Goal: Transaction & Acquisition: Subscribe to service/newsletter

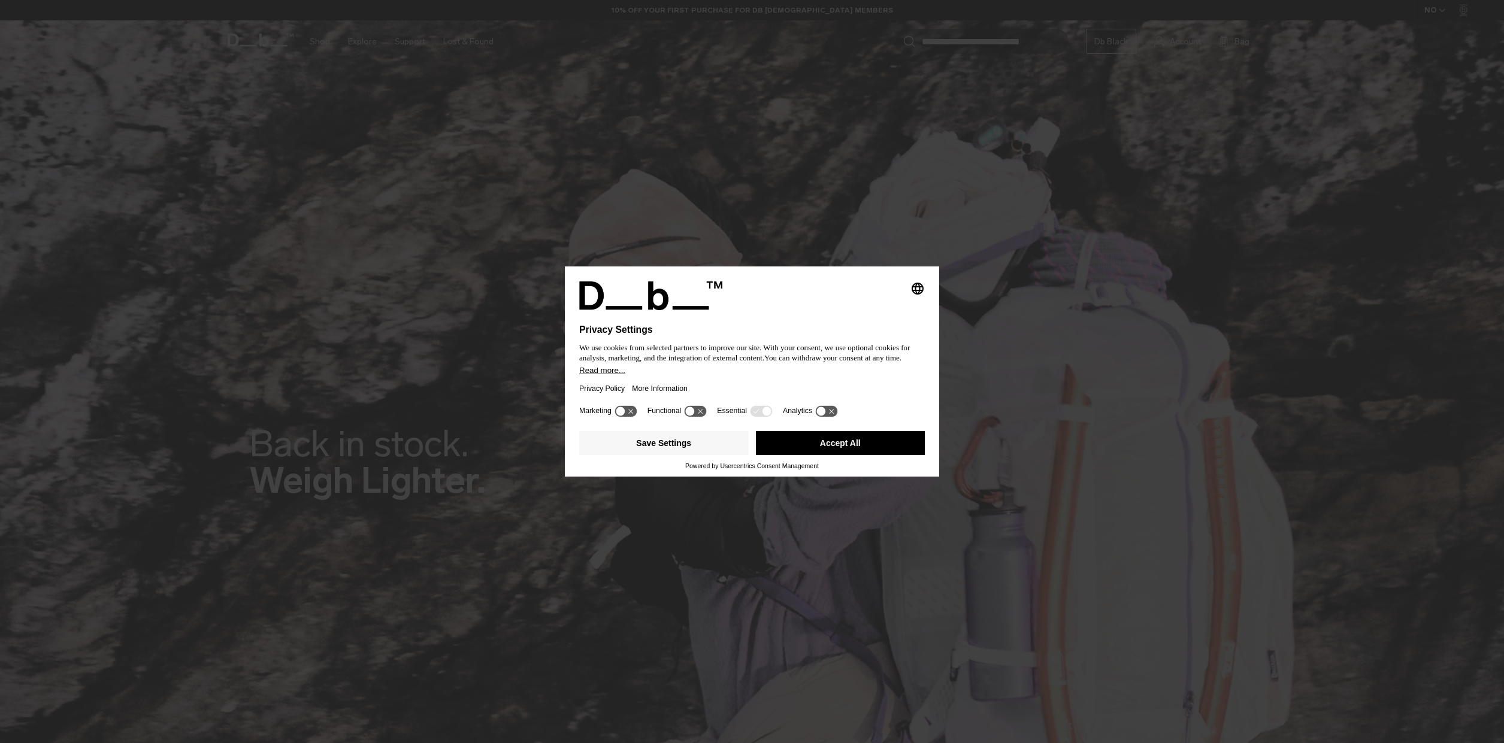
click at [743, 386] on div "Privacy Policy More Information" at bounding box center [752, 389] width 346 height 28
click at [846, 454] on button "Accept All" at bounding box center [841, 443] width 170 height 24
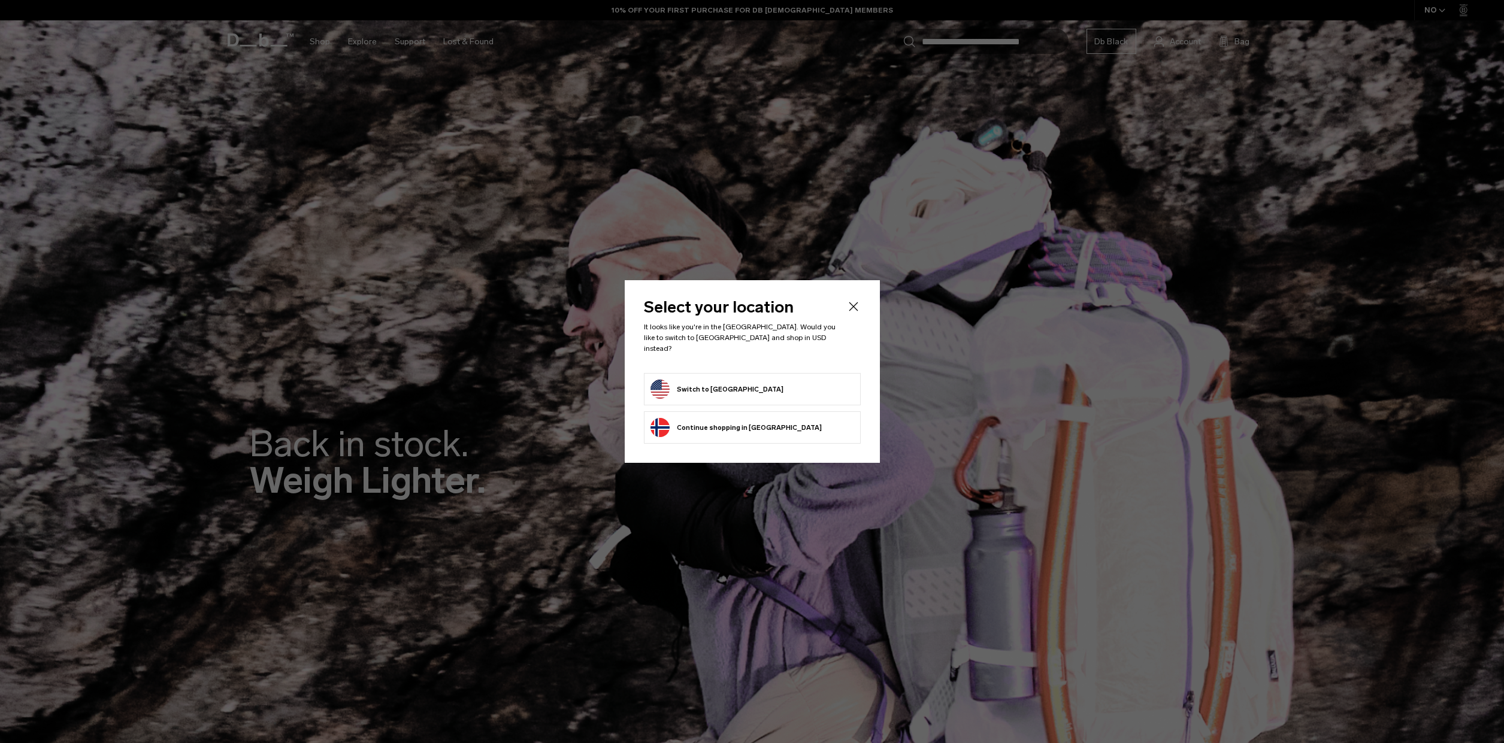
click at [730, 392] on button "Switch to United States" at bounding box center [717, 389] width 133 height 19
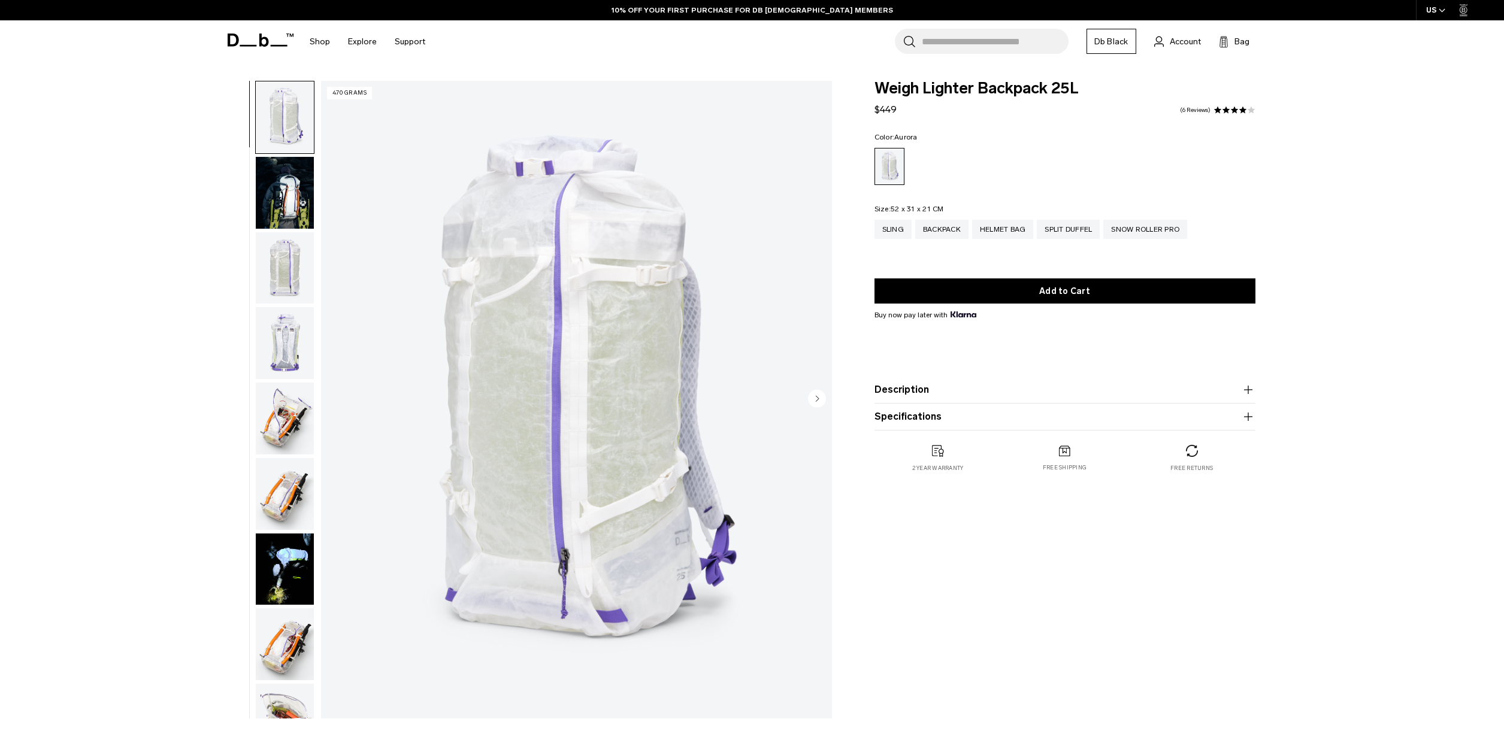
click at [306, 211] on img "button" at bounding box center [285, 193] width 58 height 72
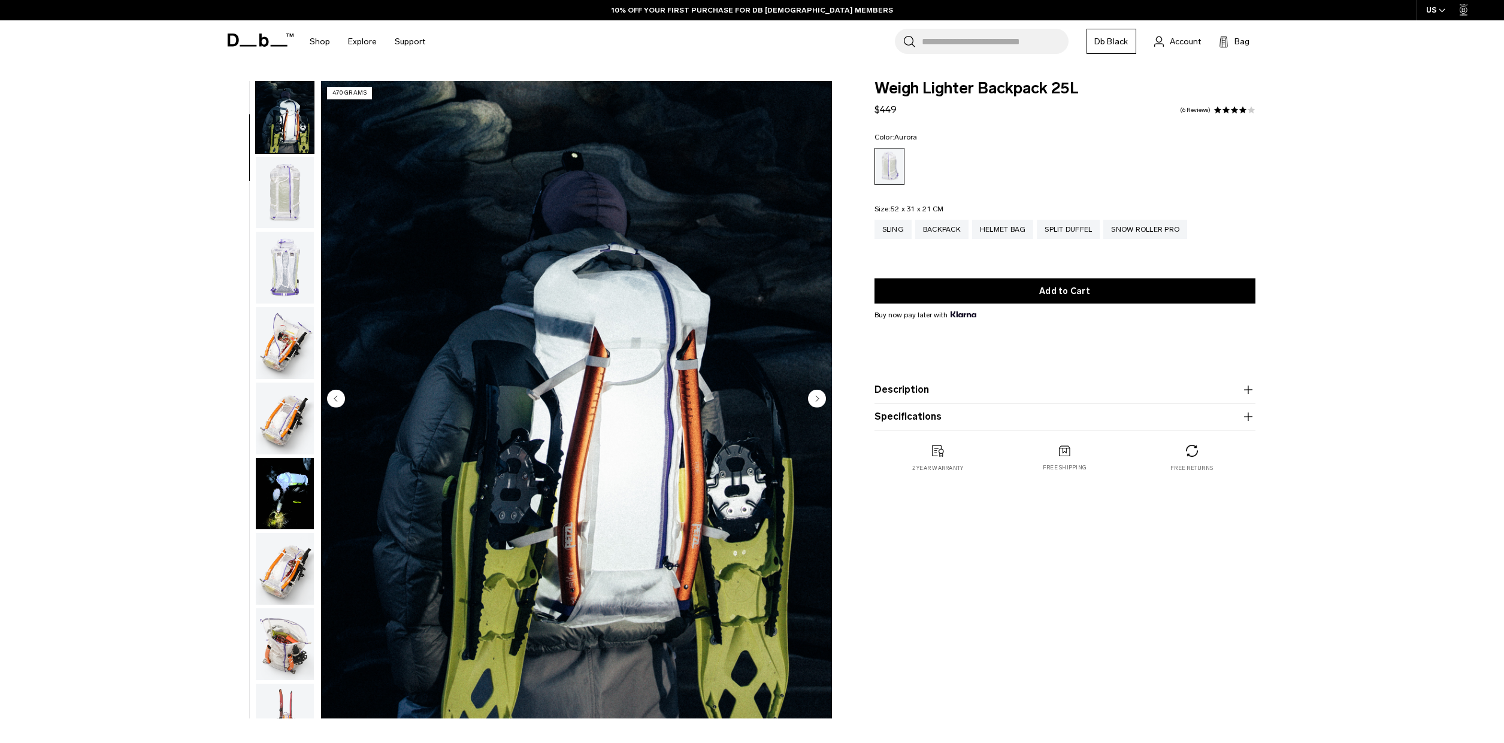
click at [297, 257] on img "button" at bounding box center [285, 268] width 58 height 72
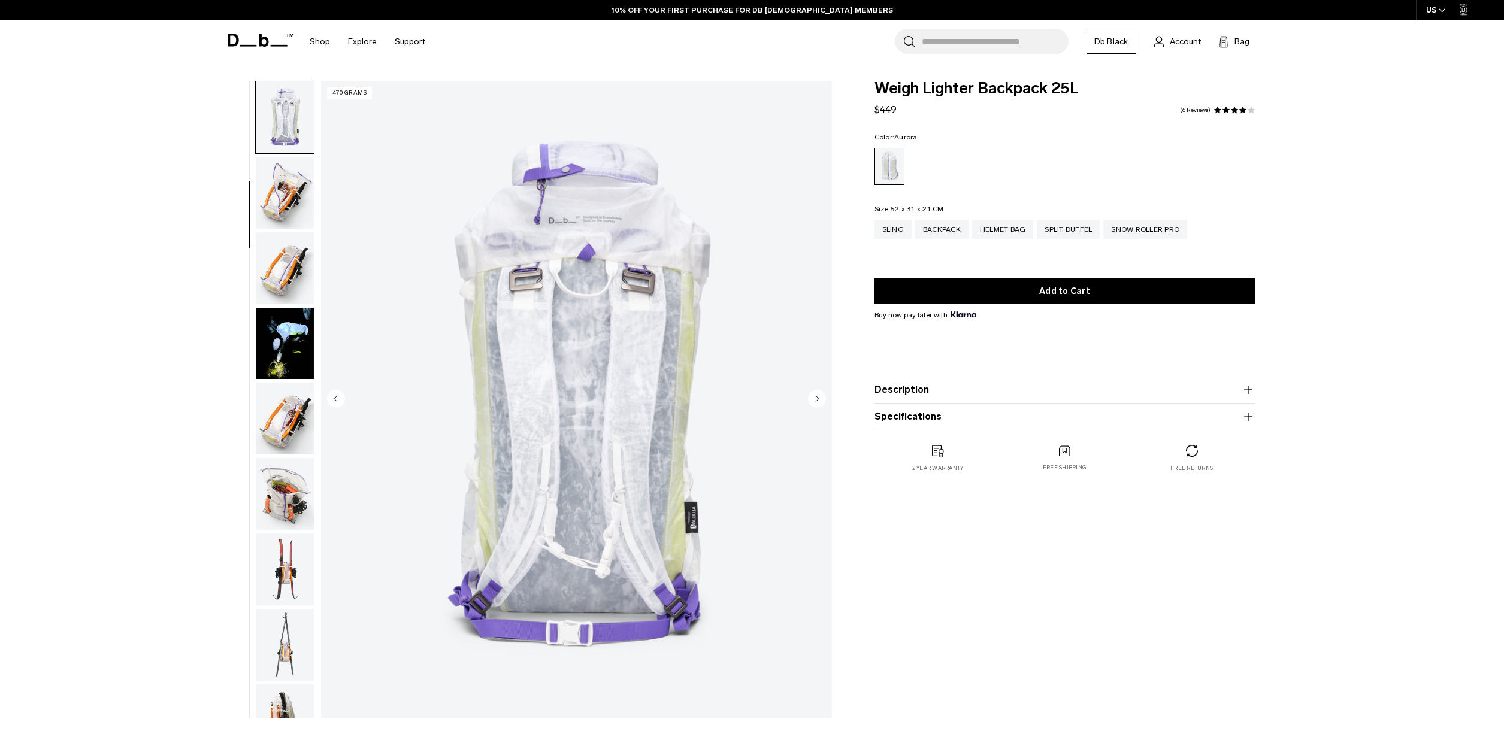
click at [296, 291] on img "button" at bounding box center [285, 268] width 58 height 72
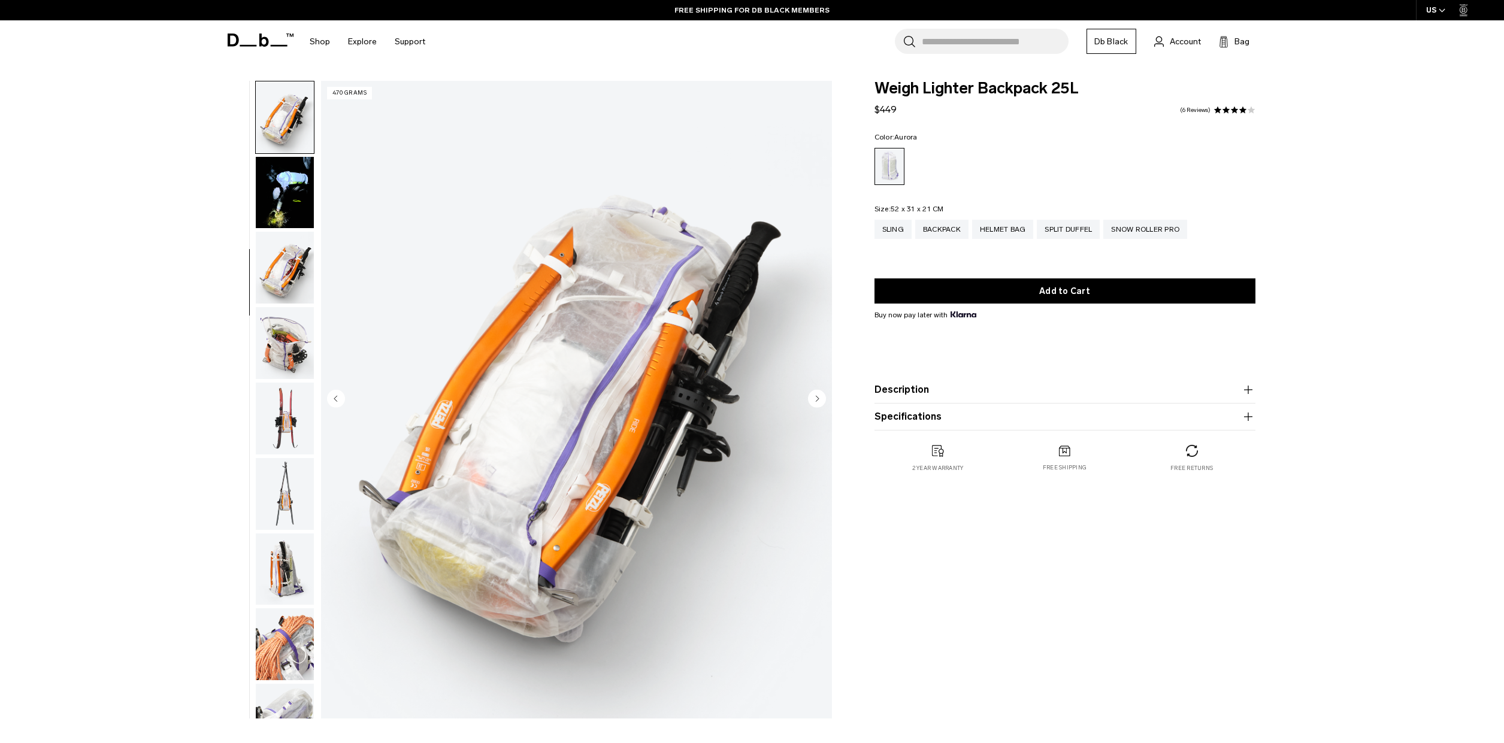
click at [291, 316] on img "button" at bounding box center [285, 343] width 58 height 72
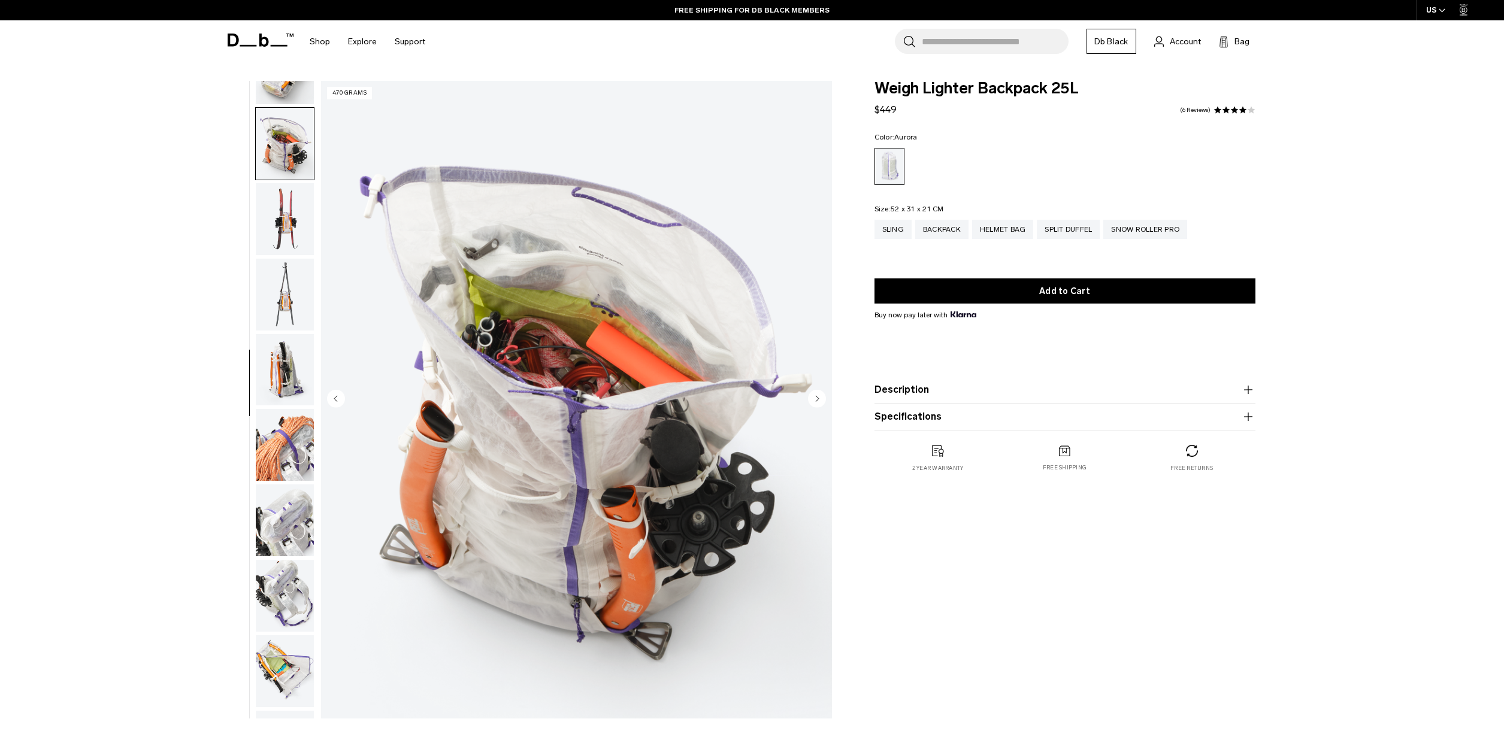
scroll to position [603, 0]
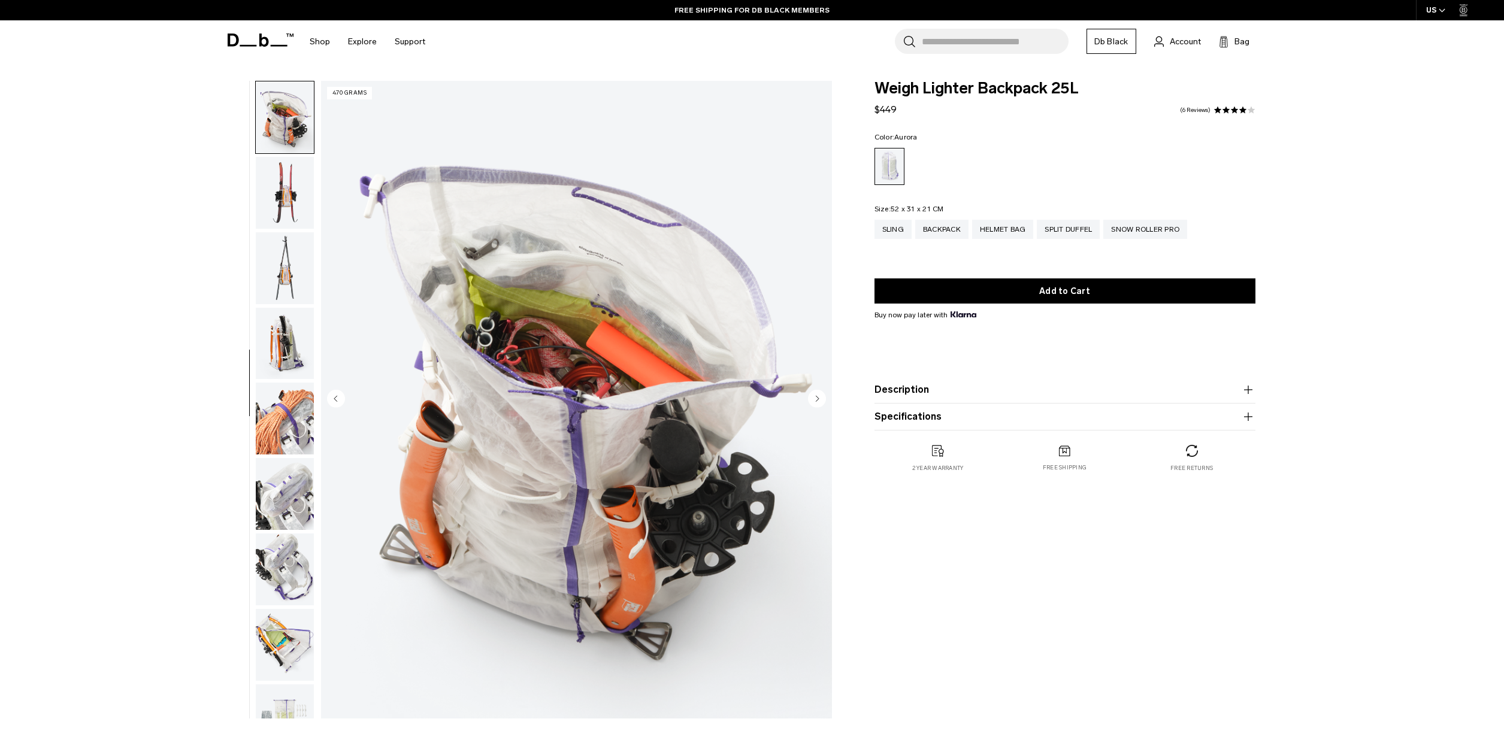
click at [289, 273] on img "button" at bounding box center [285, 268] width 58 height 72
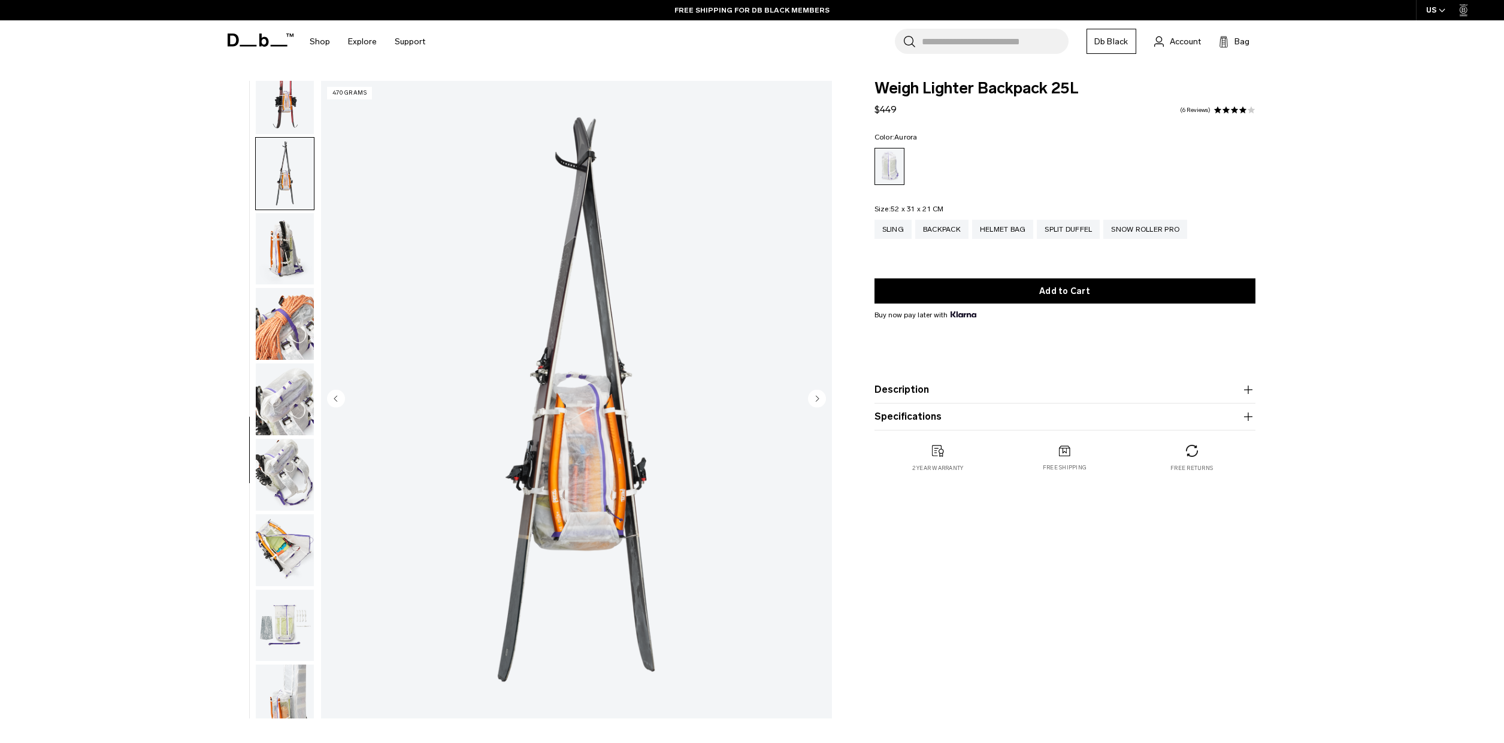
scroll to position [716, 0]
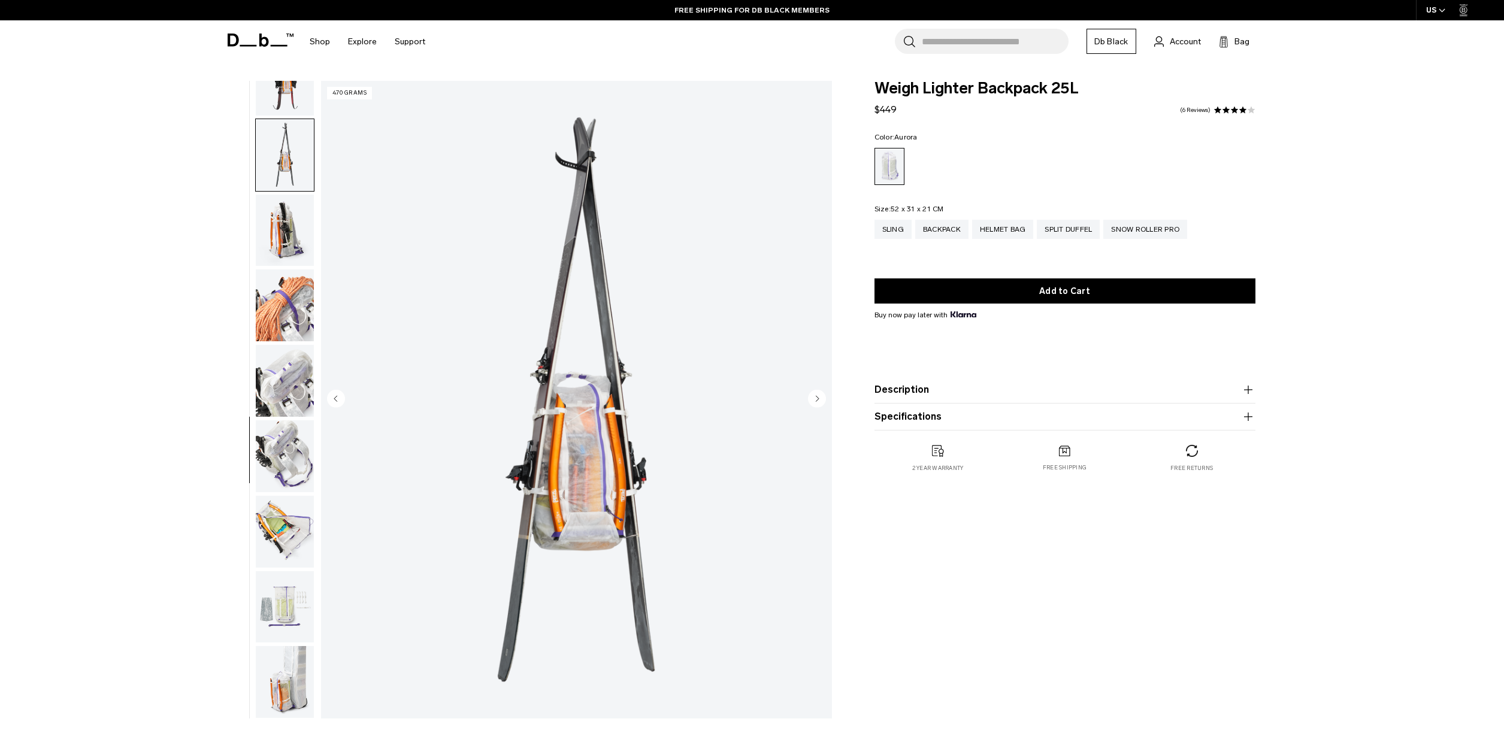
click at [287, 258] on img "button" at bounding box center [285, 231] width 58 height 72
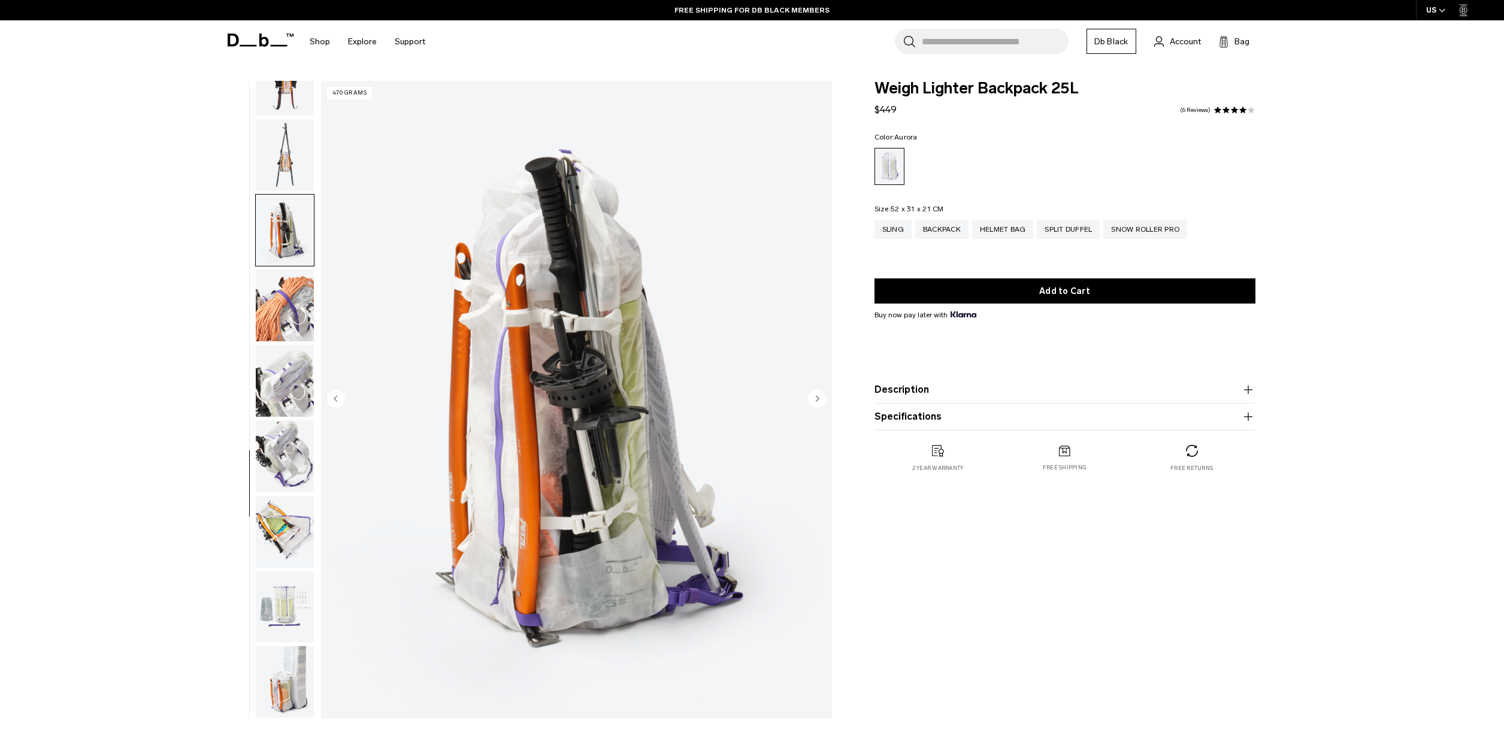
click at [282, 328] on img "button" at bounding box center [285, 306] width 58 height 72
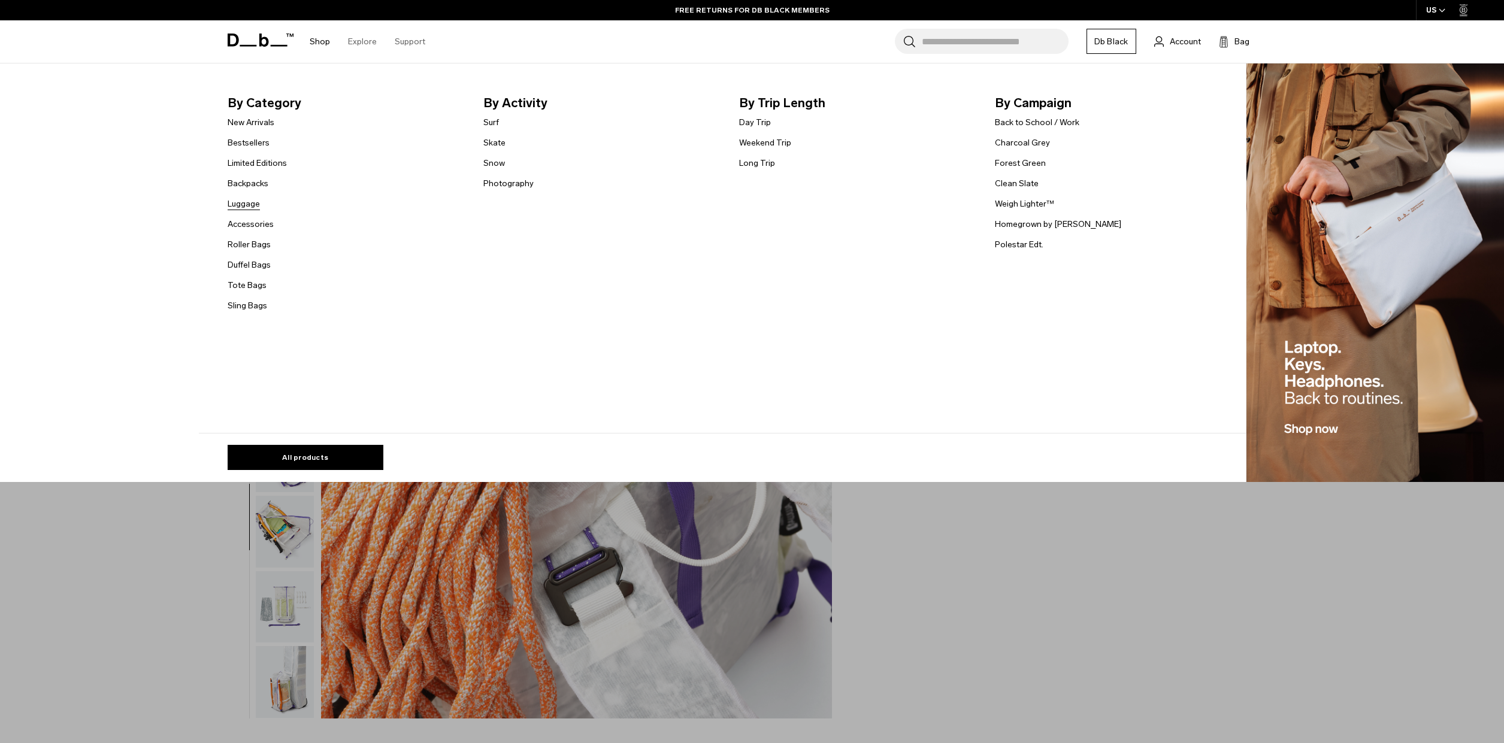
click at [244, 204] on link "Luggage" at bounding box center [244, 204] width 32 height 13
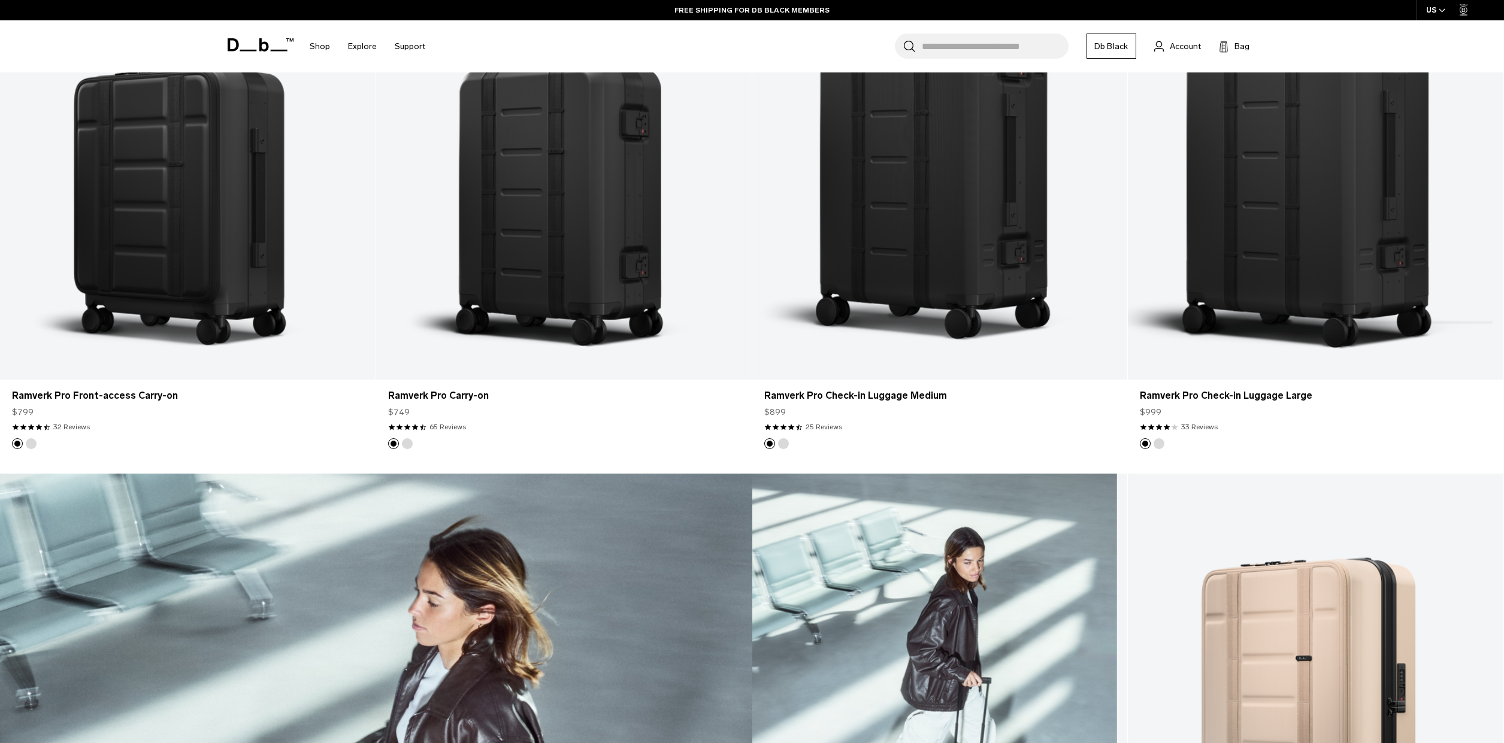
scroll to position [2564, 0]
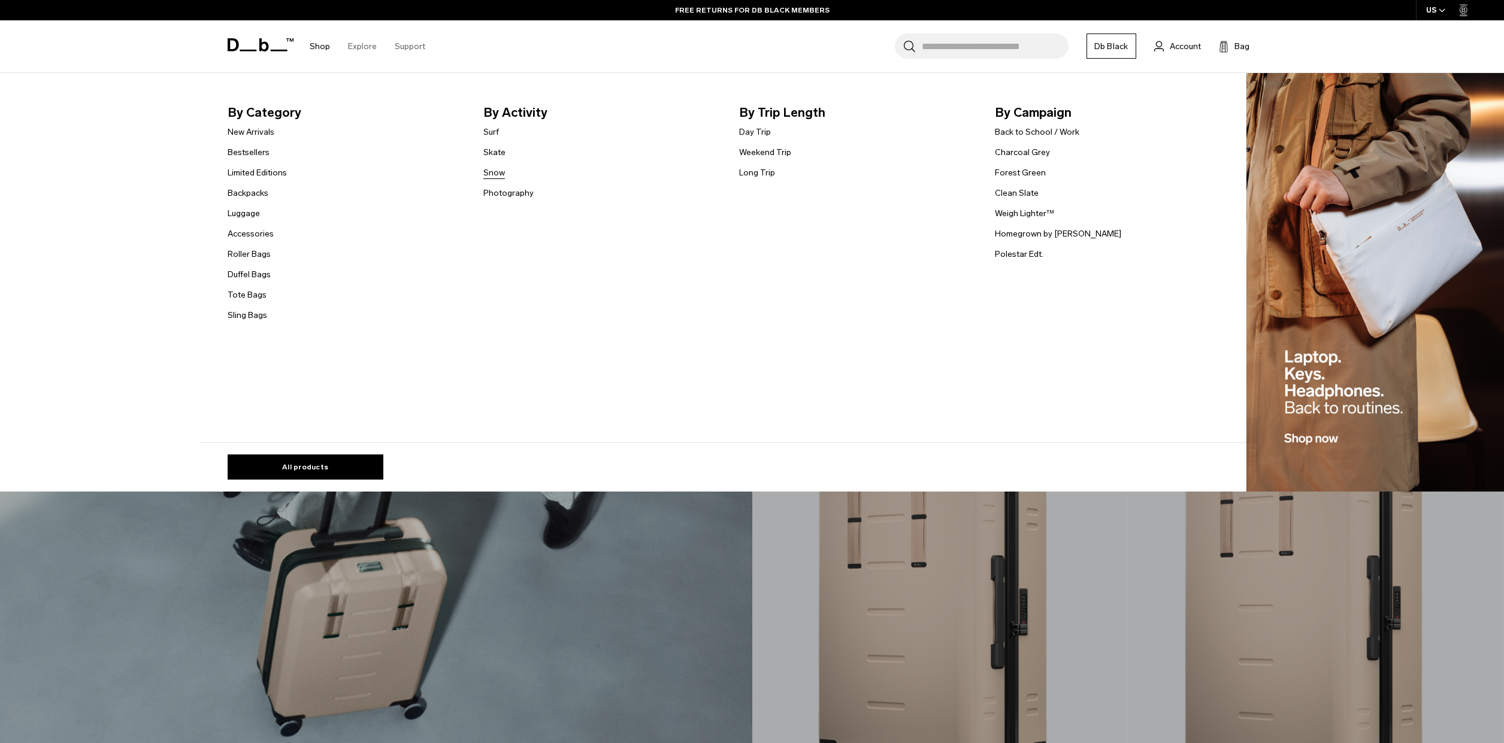
click at [486, 171] on link "Snow" at bounding box center [494, 173] width 22 height 13
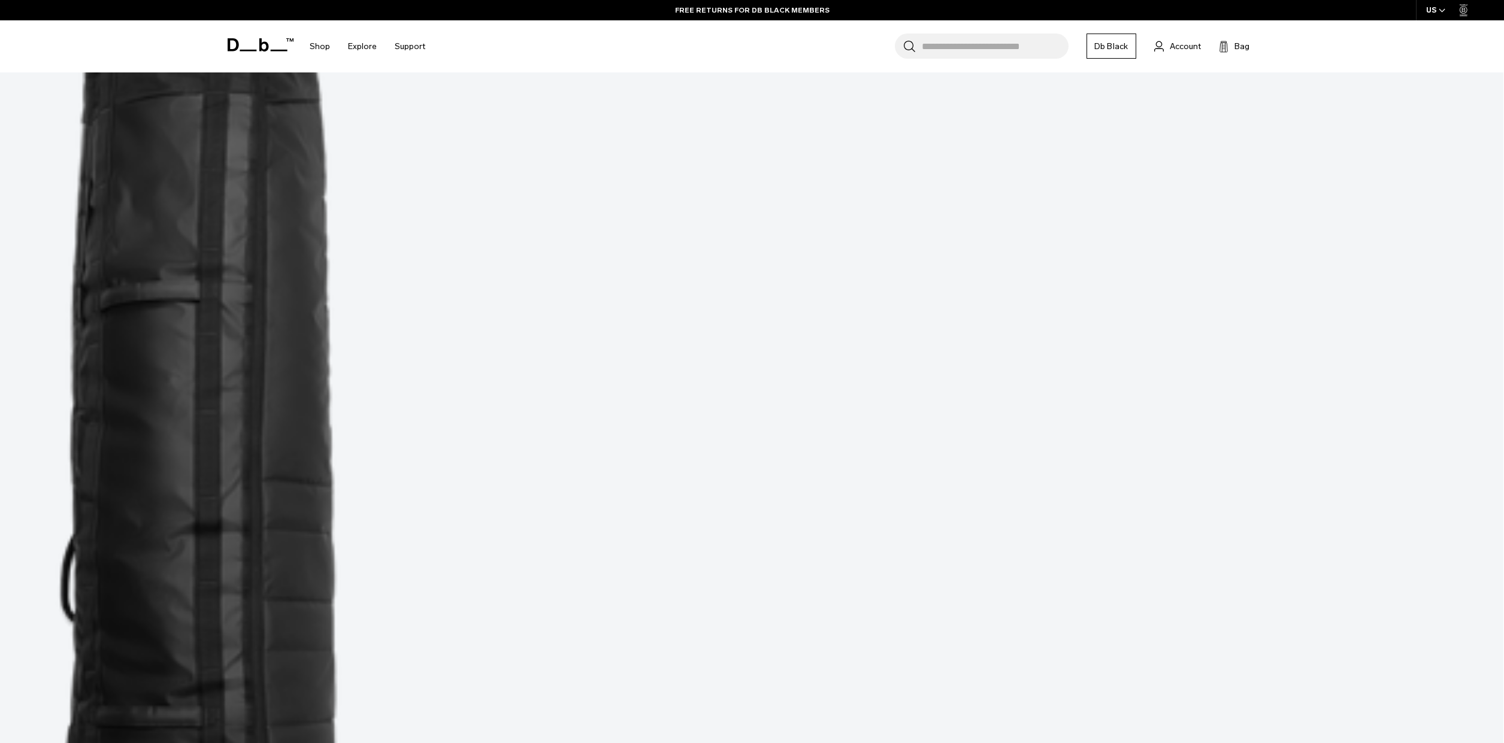
scroll to position [768, 0]
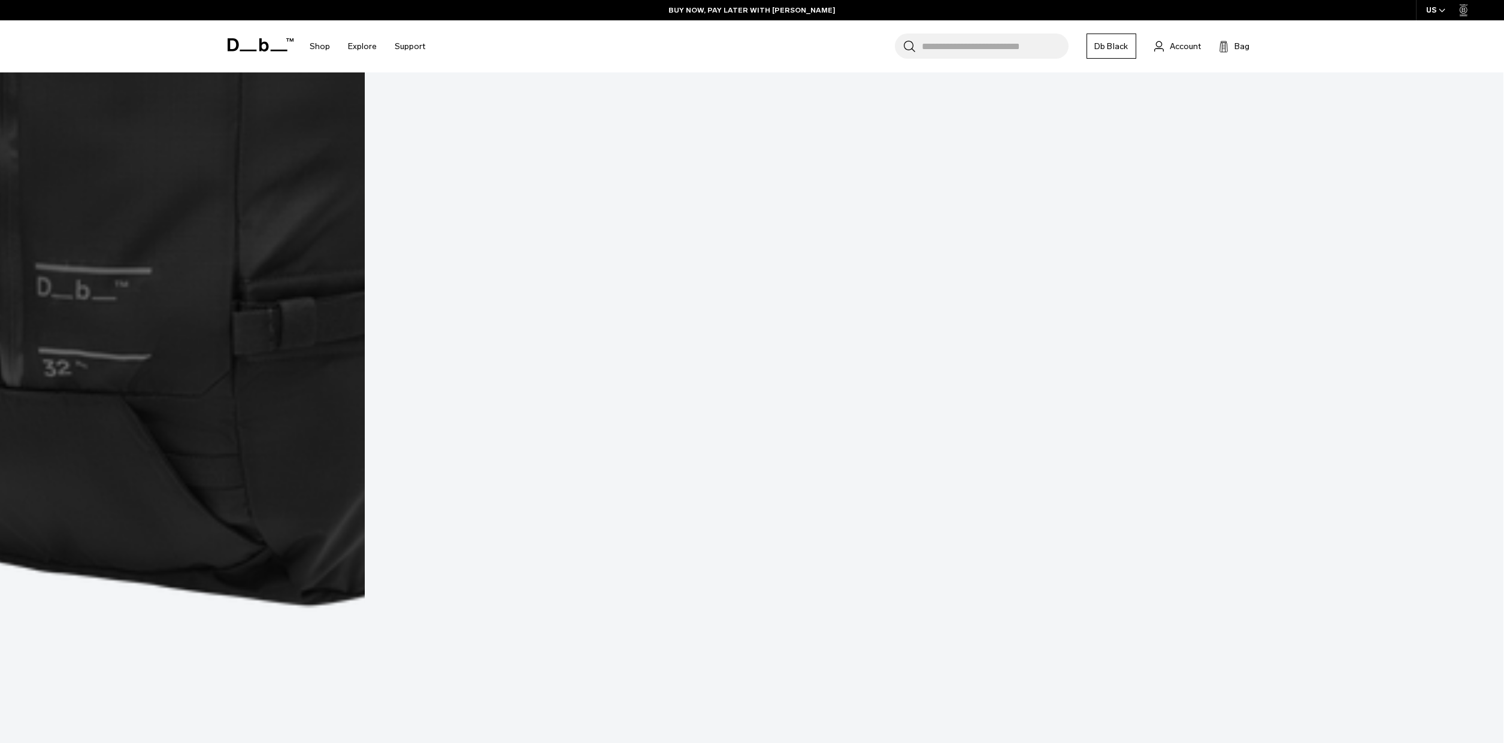
scroll to position [5354, 0]
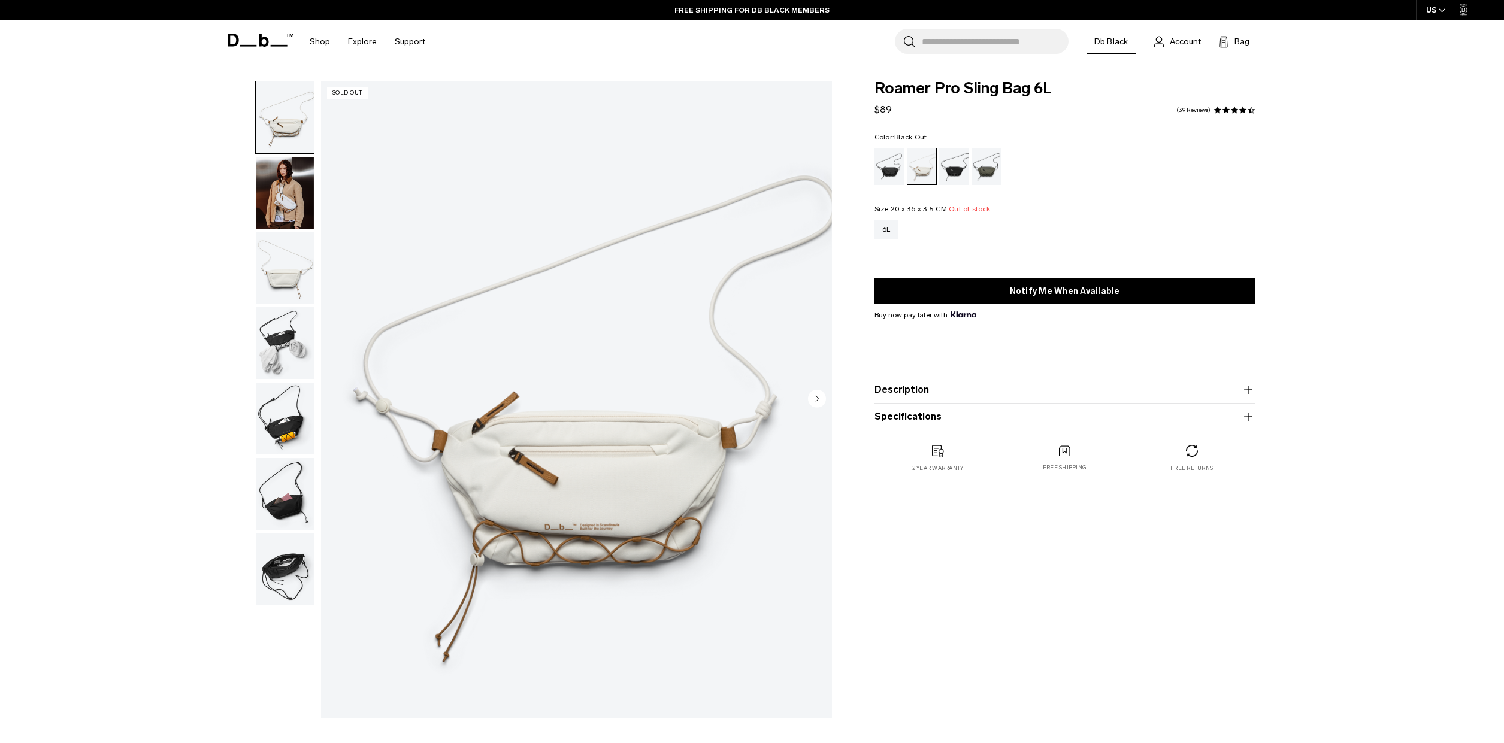
click at [880, 173] on div "Black Out" at bounding box center [890, 166] width 31 height 37
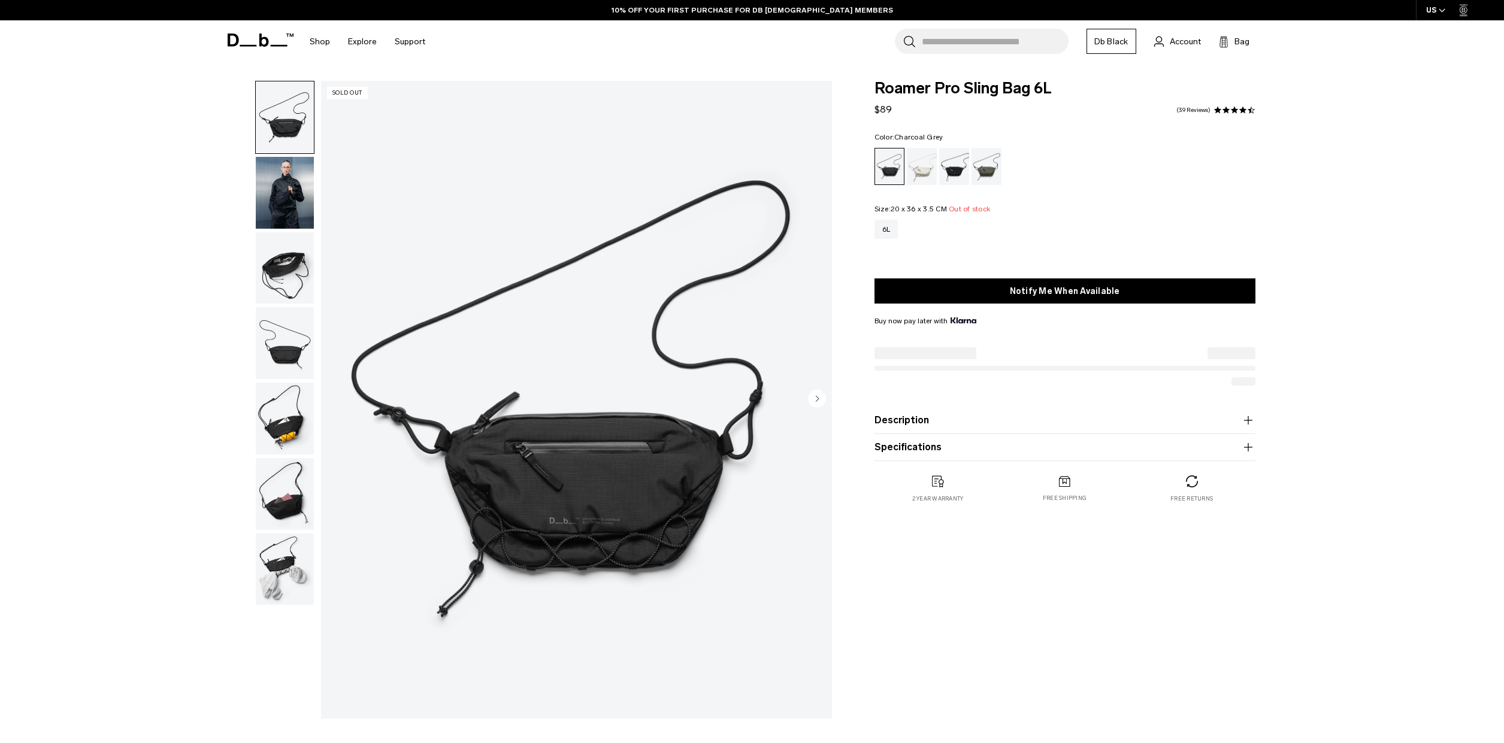
click at [967, 174] on div "Charcoal Grey" at bounding box center [954, 166] width 31 height 37
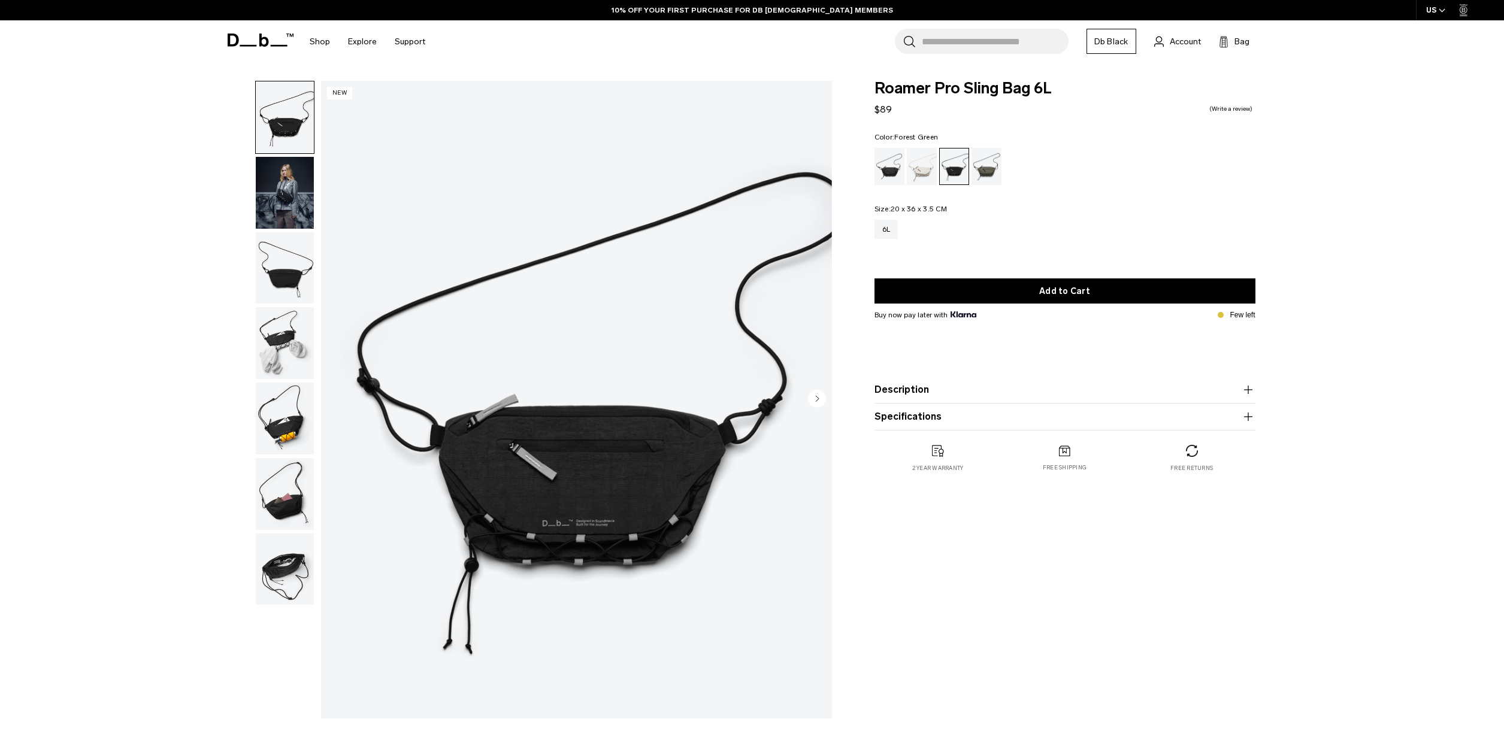
click at [997, 177] on div "Forest Green" at bounding box center [987, 166] width 31 height 37
click at [930, 174] on div "Oatmilk" at bounding box center [922, 166] width 31 height 37
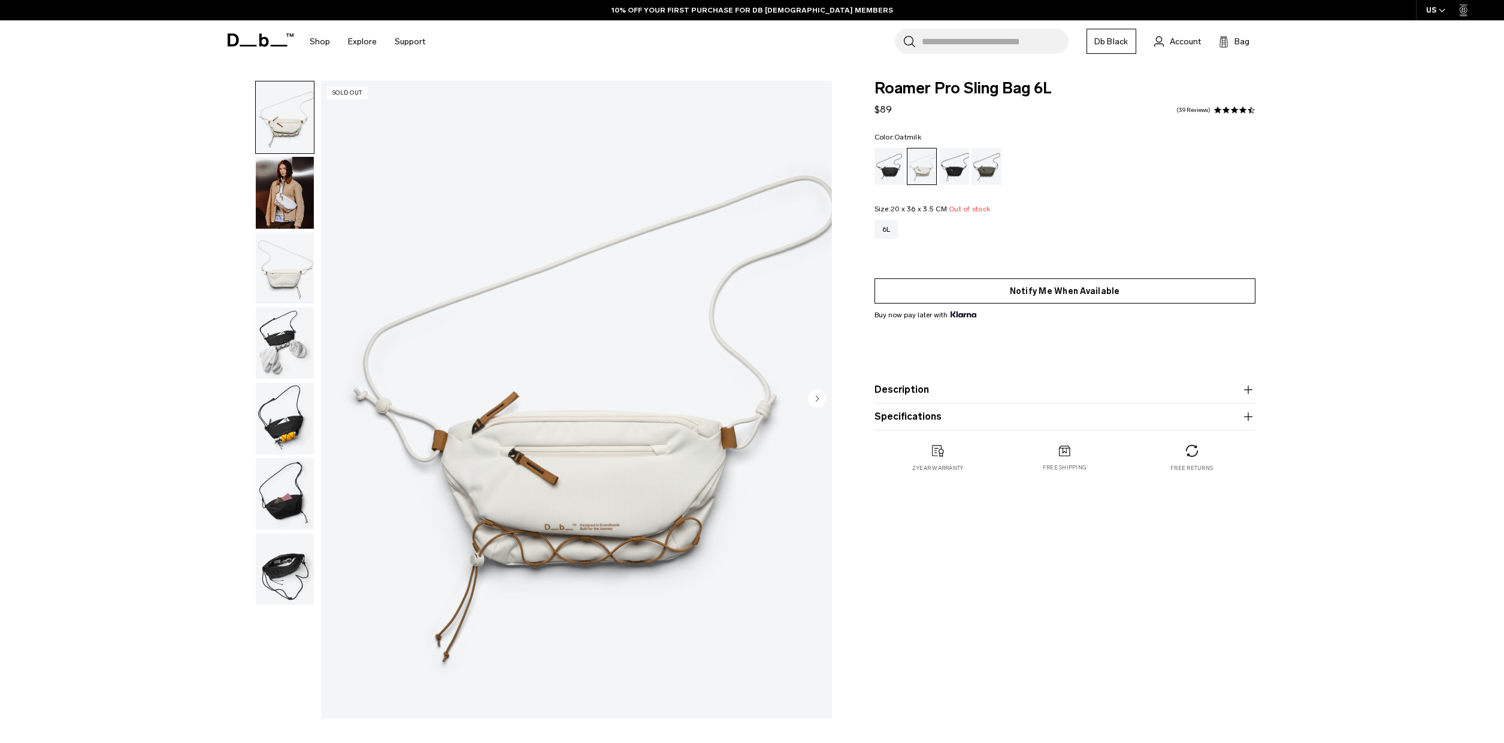
click at [1014, 298] on button "Notify Me When Available" at bounding box center [1065, 291] width 381 height 25
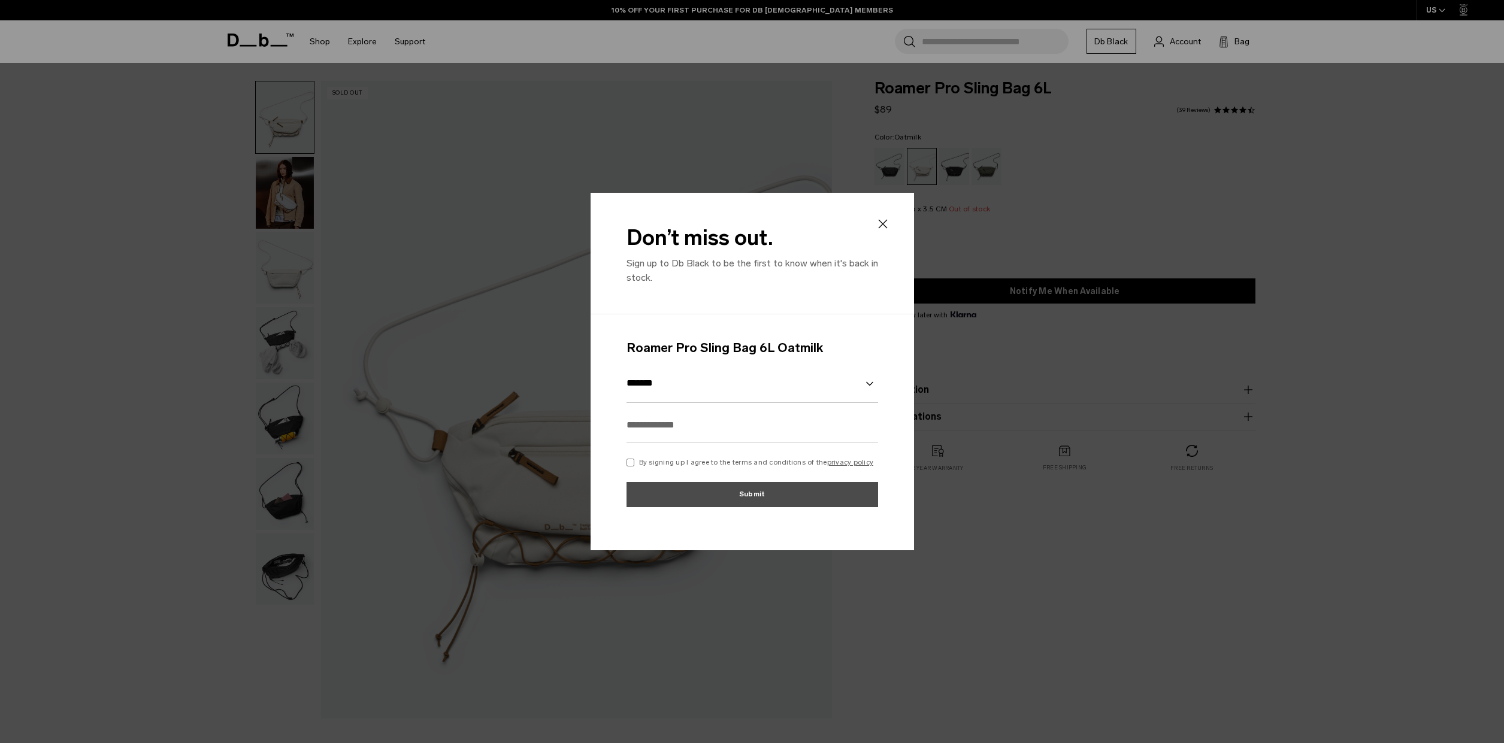
click at [667, 431] on input "text" at bounding box center [753, 425] width 252 height 35
type input "**********"
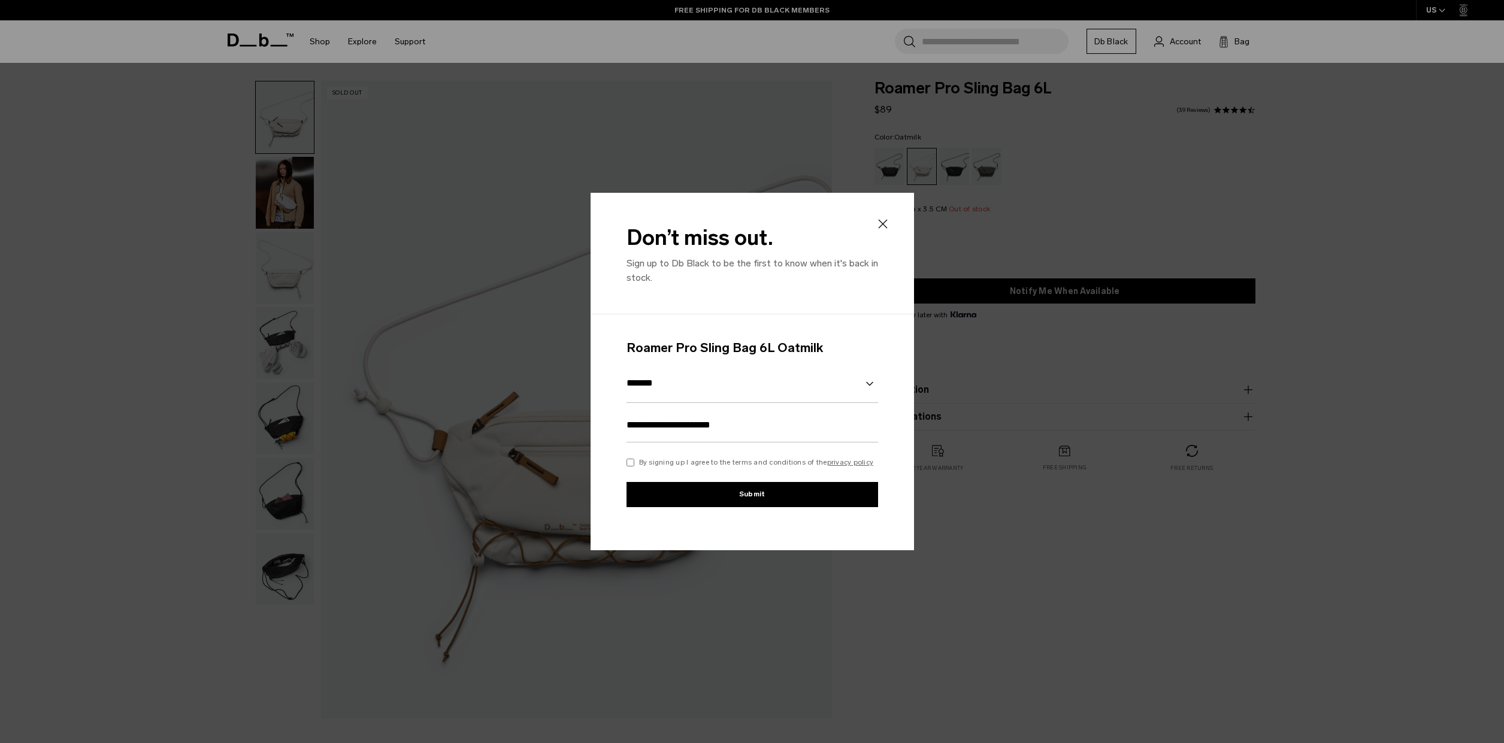
click at [733, 499] on button "Submit" at bounding box center [753, 494] width 252 height 25
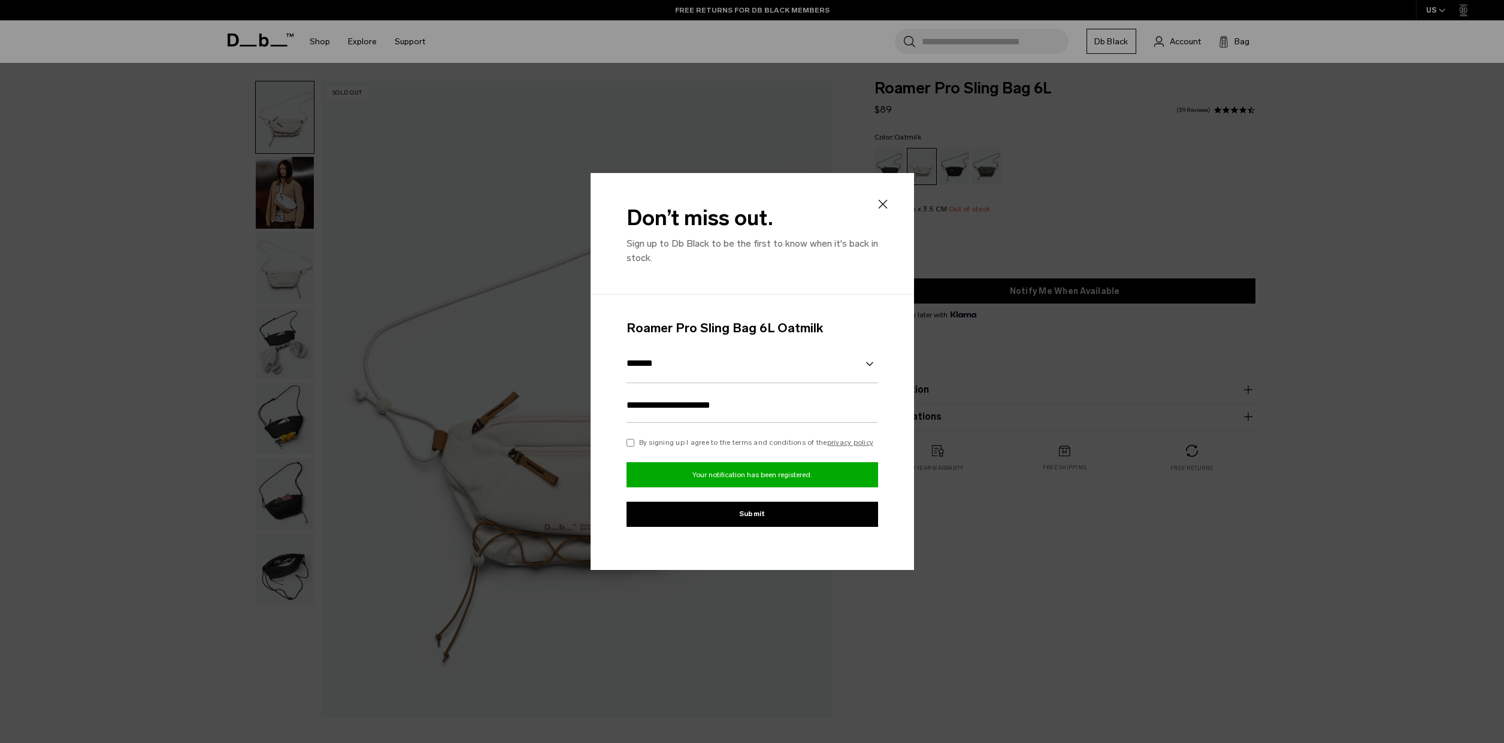
click at [882, 199] on icon at bounding box center [883, 204] width 14 height 14
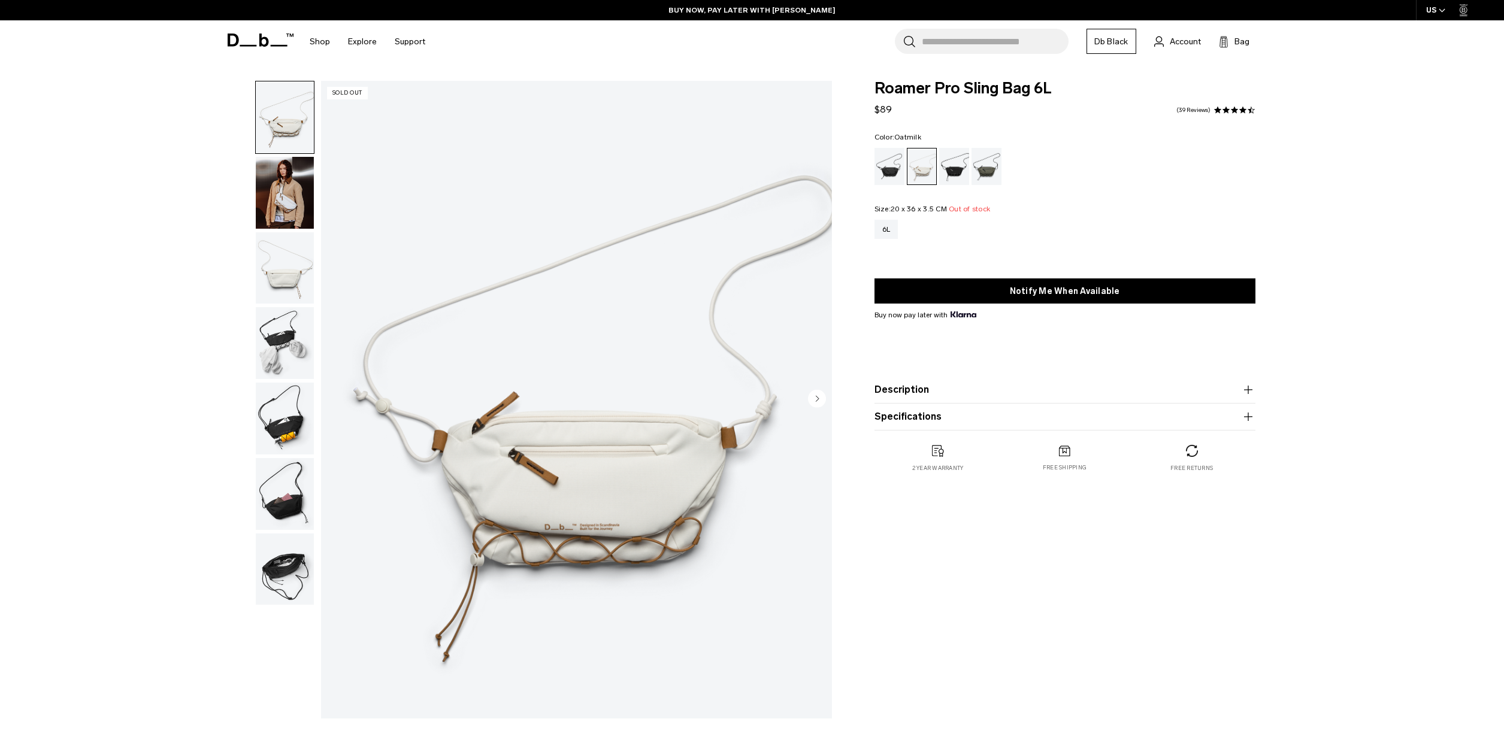
click at [294, 196] on img "button" at bounding box center [285, 193] width 58 height 72
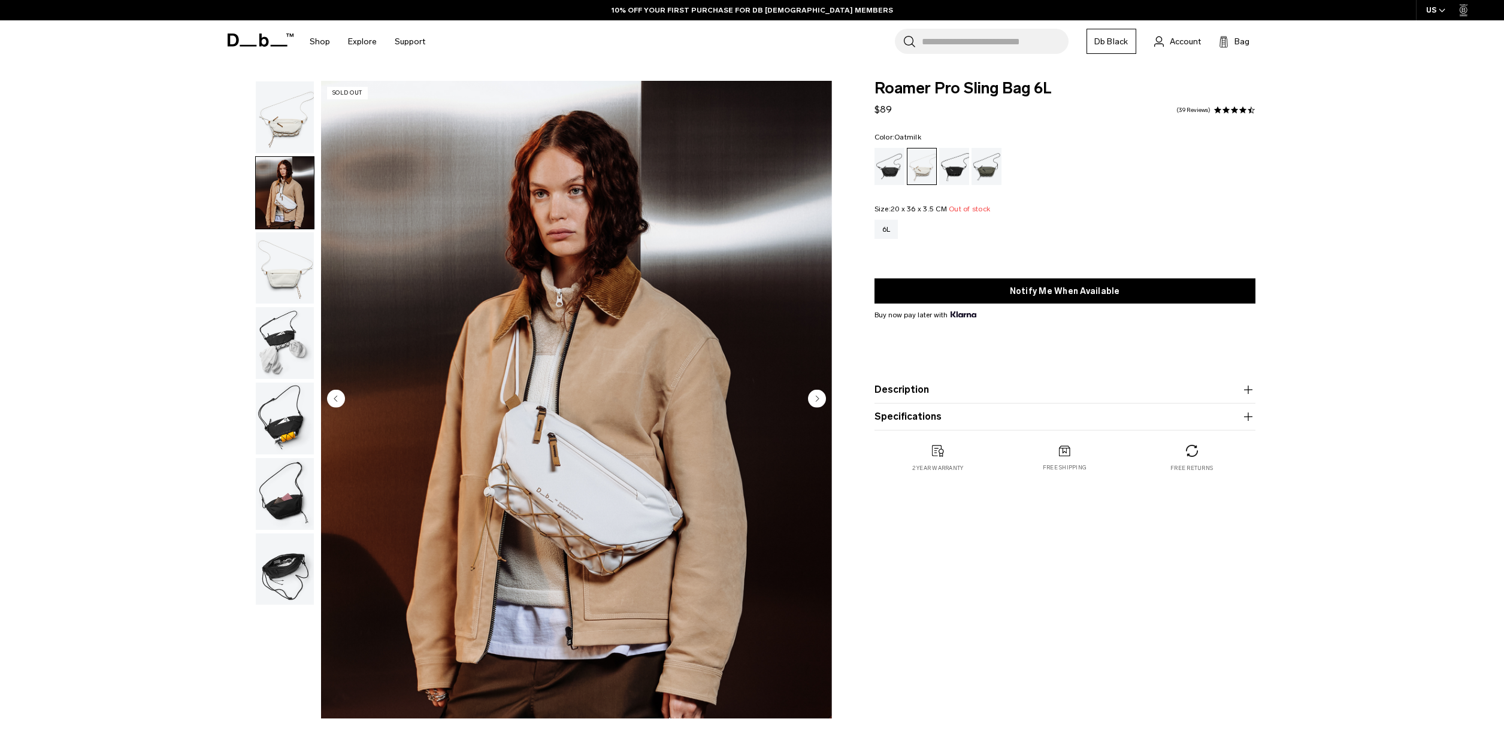
click at [962, 397] on button "Description" at bounding box center [1065, 390] width 381 height 14
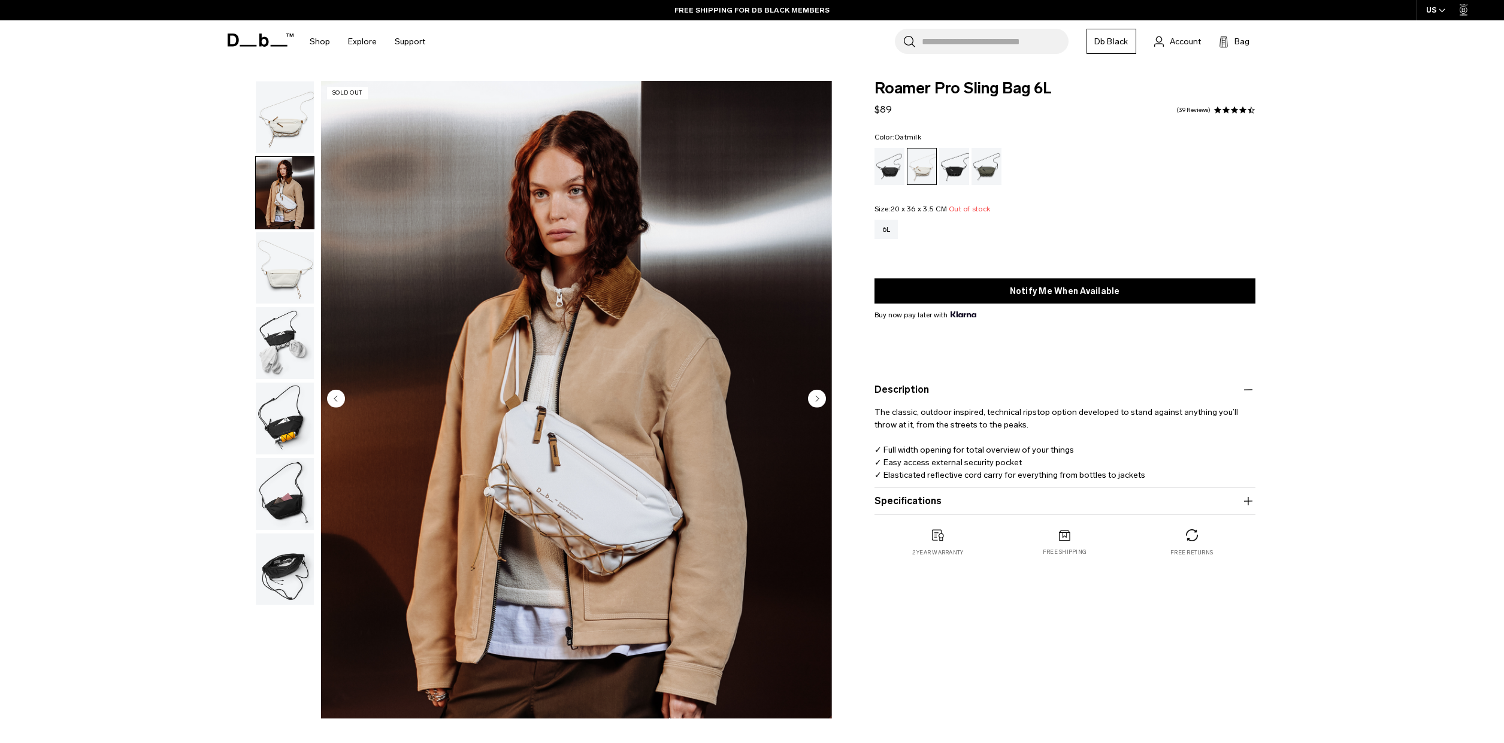
click at [813, 400] on circle "Next slide" at bounding box center [817, 398] width 18 height 18
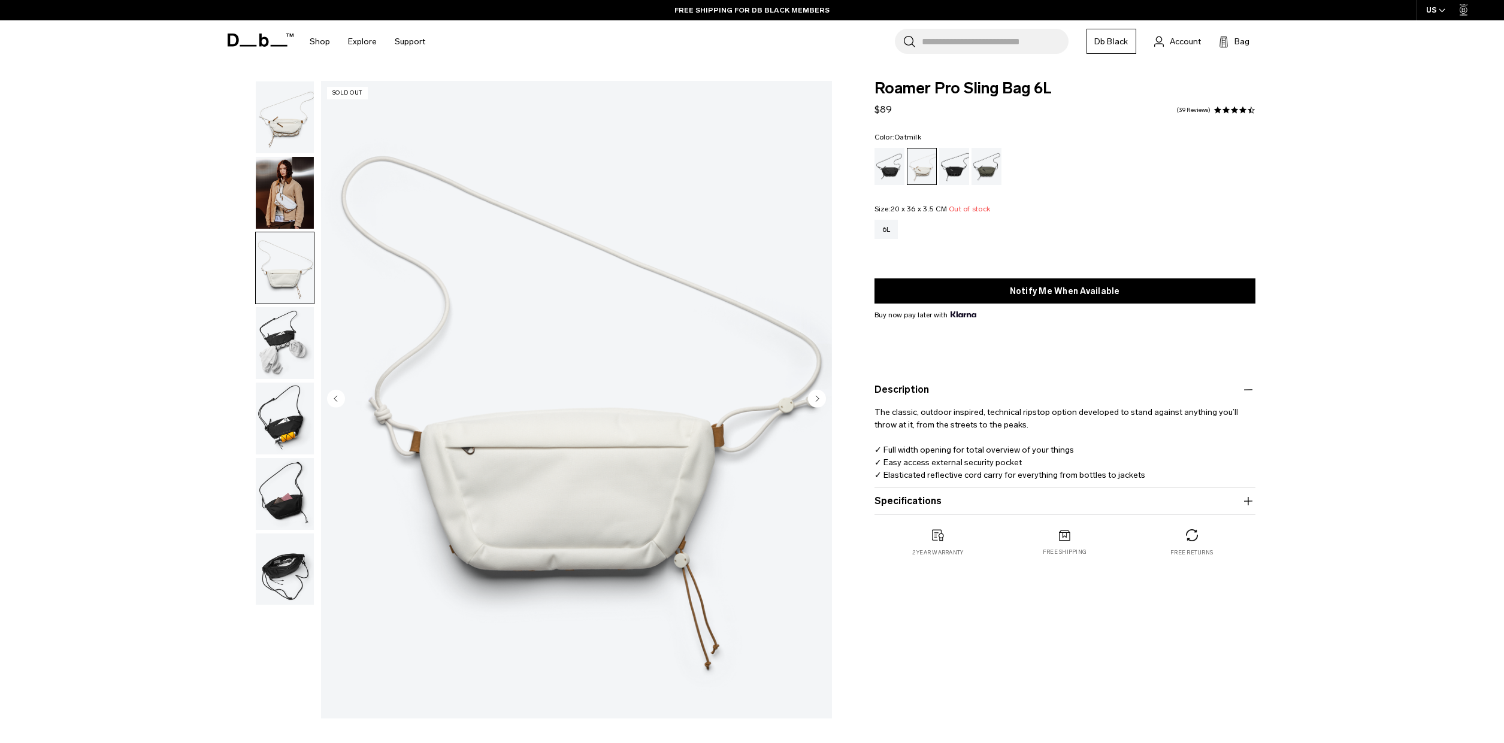
click at [813, 400] on circle "Next slide" at bounding box center [817, 398] width 18 height 18
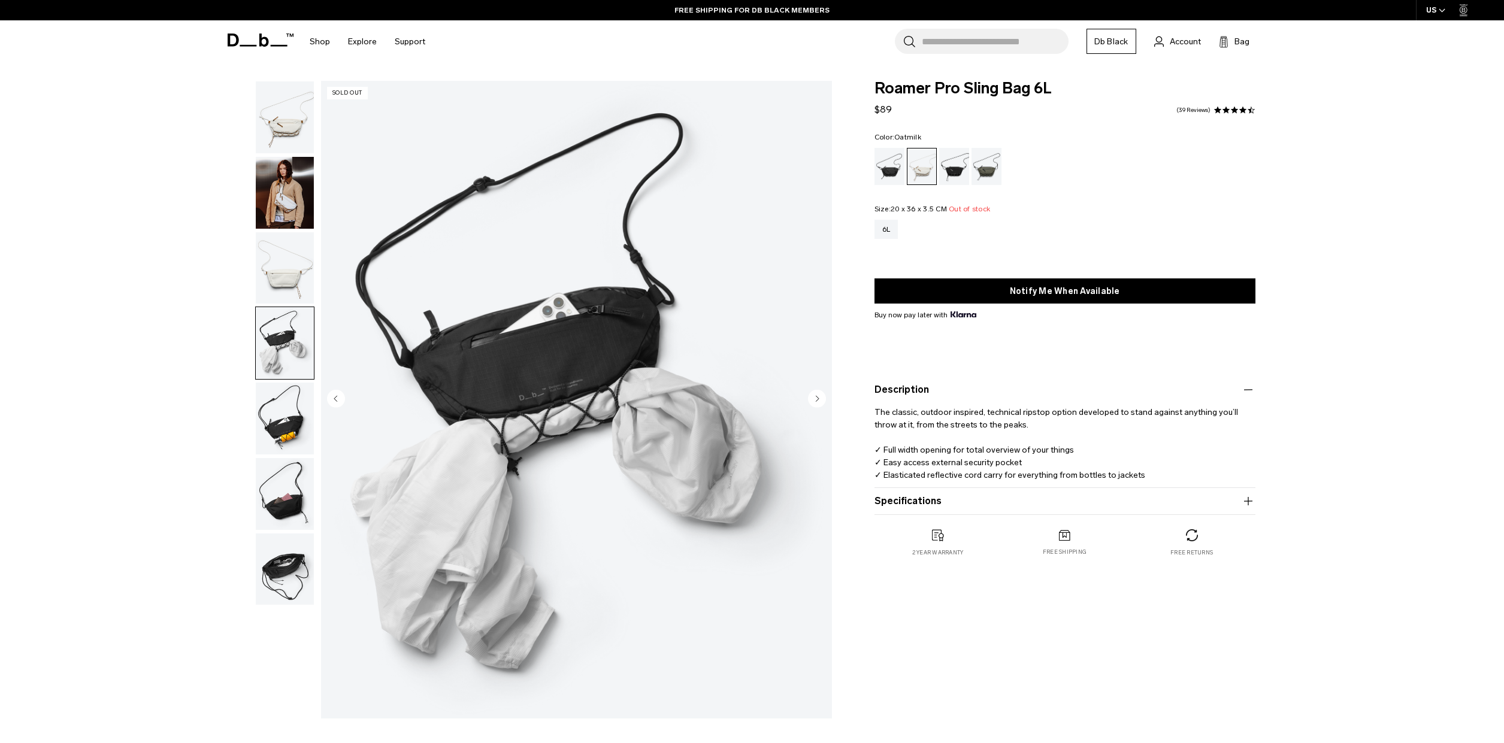
click at [813, 400] on circle "Next slide" at bounding box center [817, 398] width 18 height 18
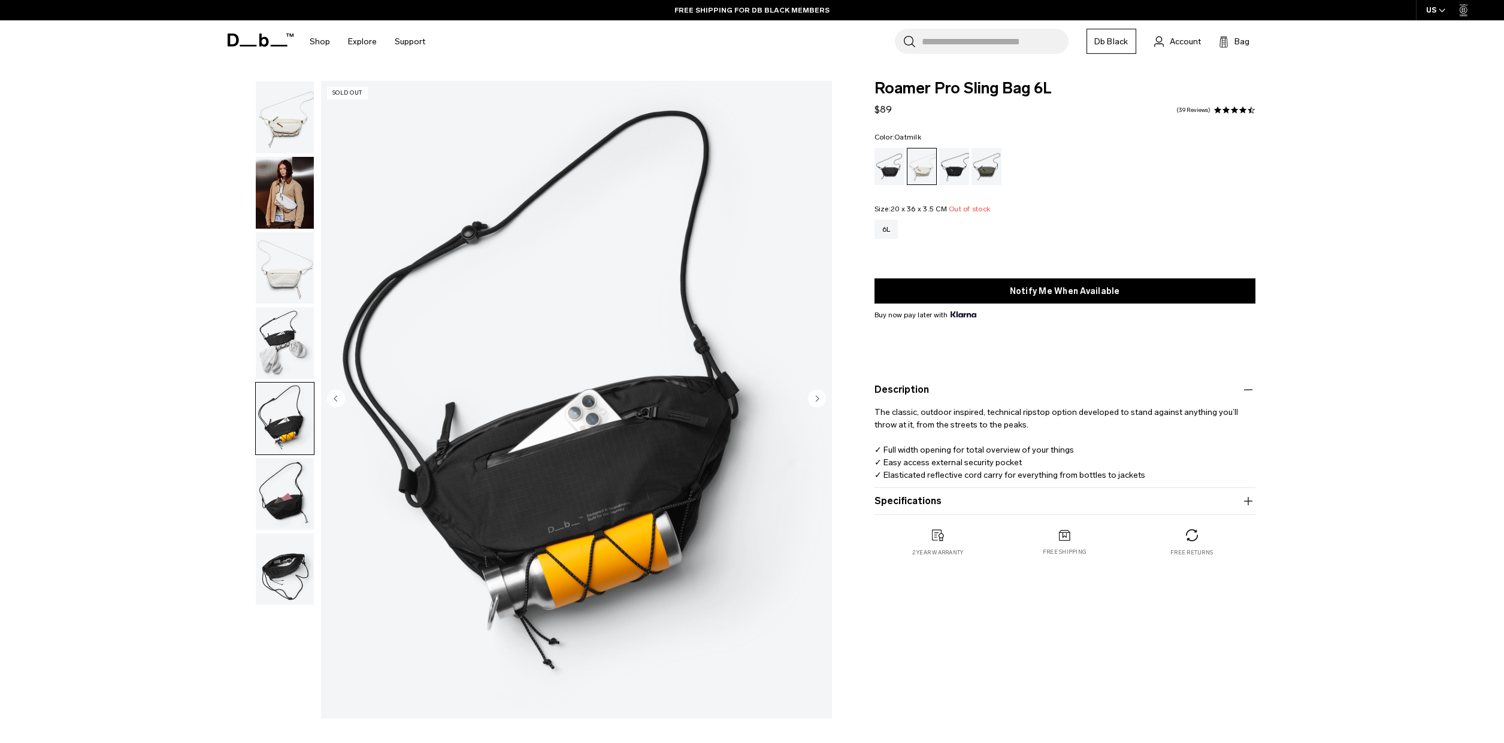
click at [813, 400] on circle "Next slide" at bounding box center [817, 398] width 18 height 18
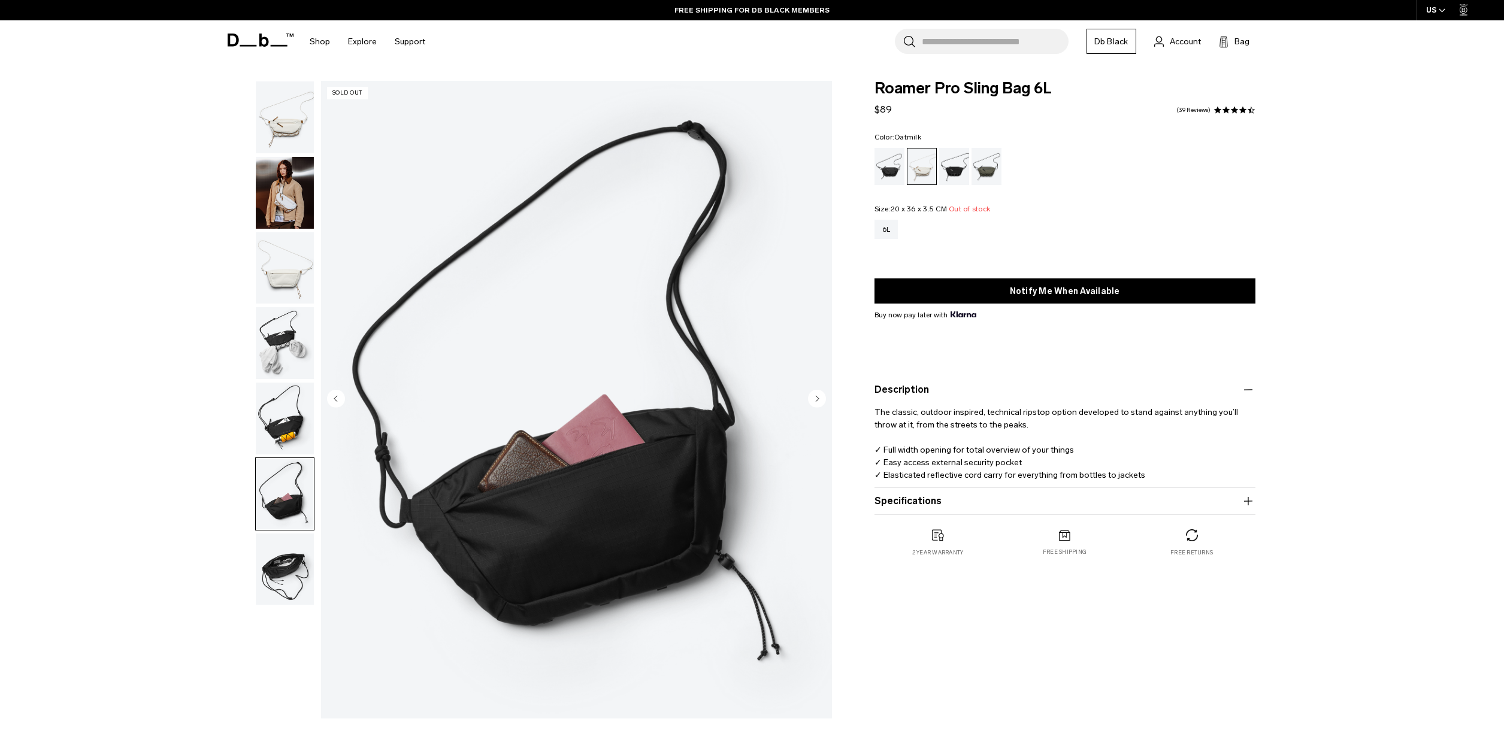
click at [813, 400] on circle "Next slide" at bounding box center [817, 398] width 18 height 18
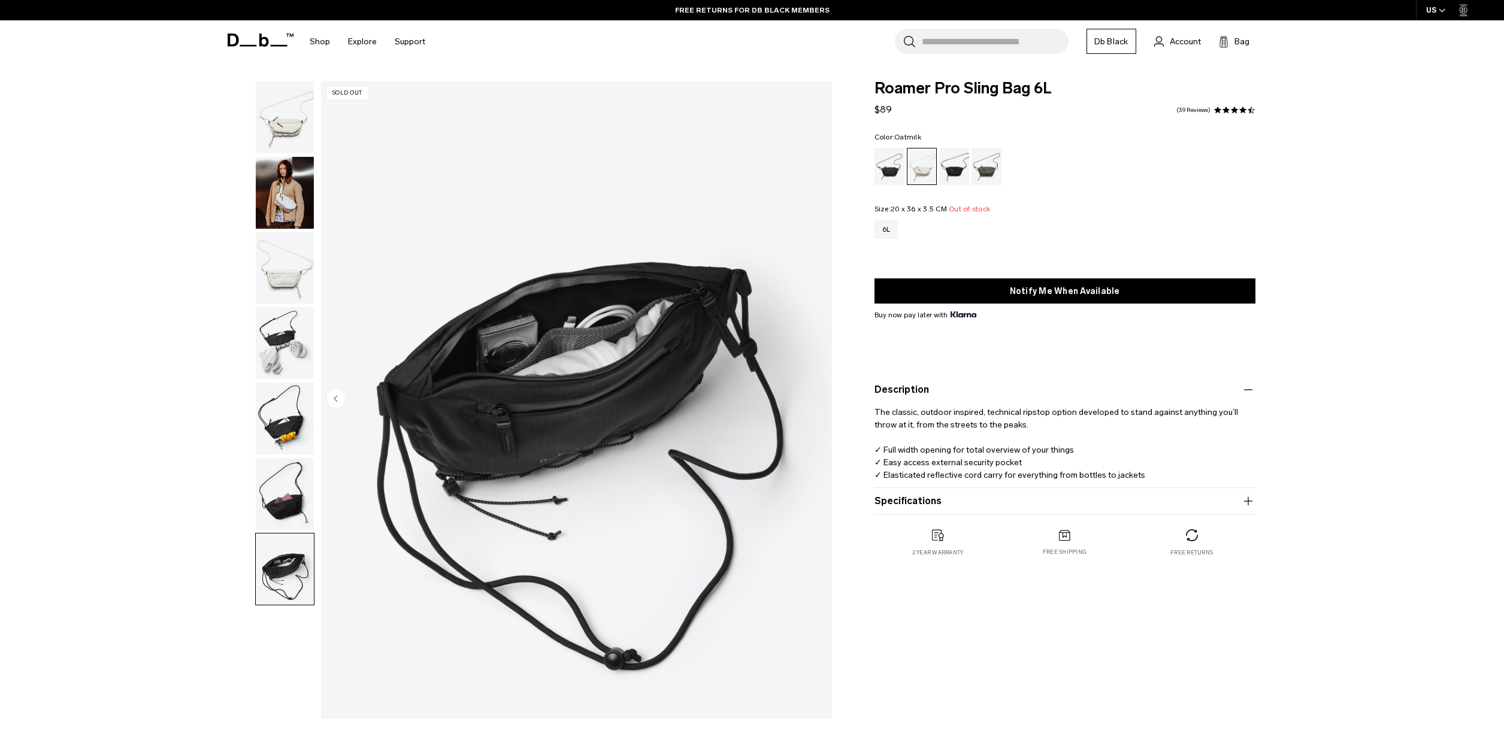
click at [813, 400] on img "7 / 7" at bounding box center [576, 400] width 511 height 638
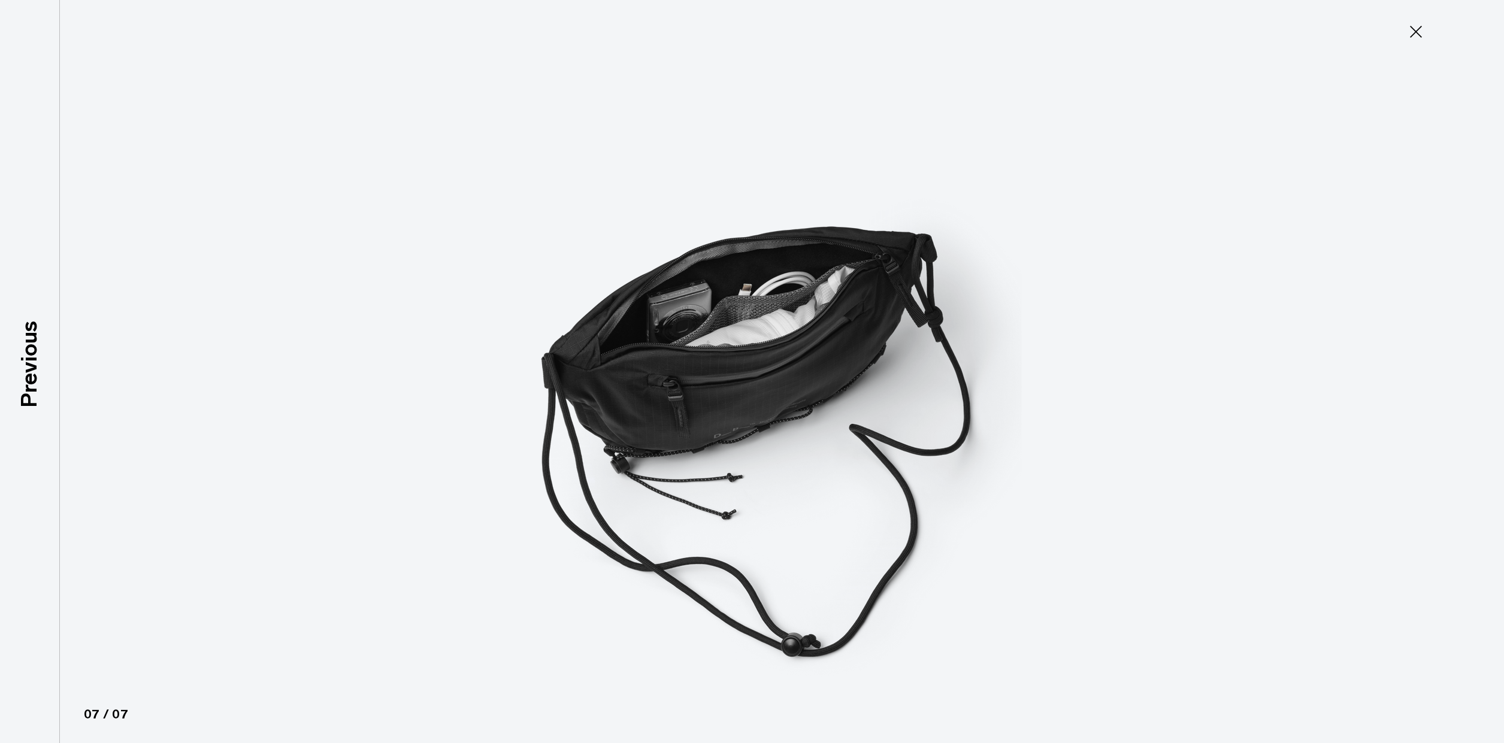
click at [1408, 36] on icon at bounding box center [1416, 31] width 19 height 19
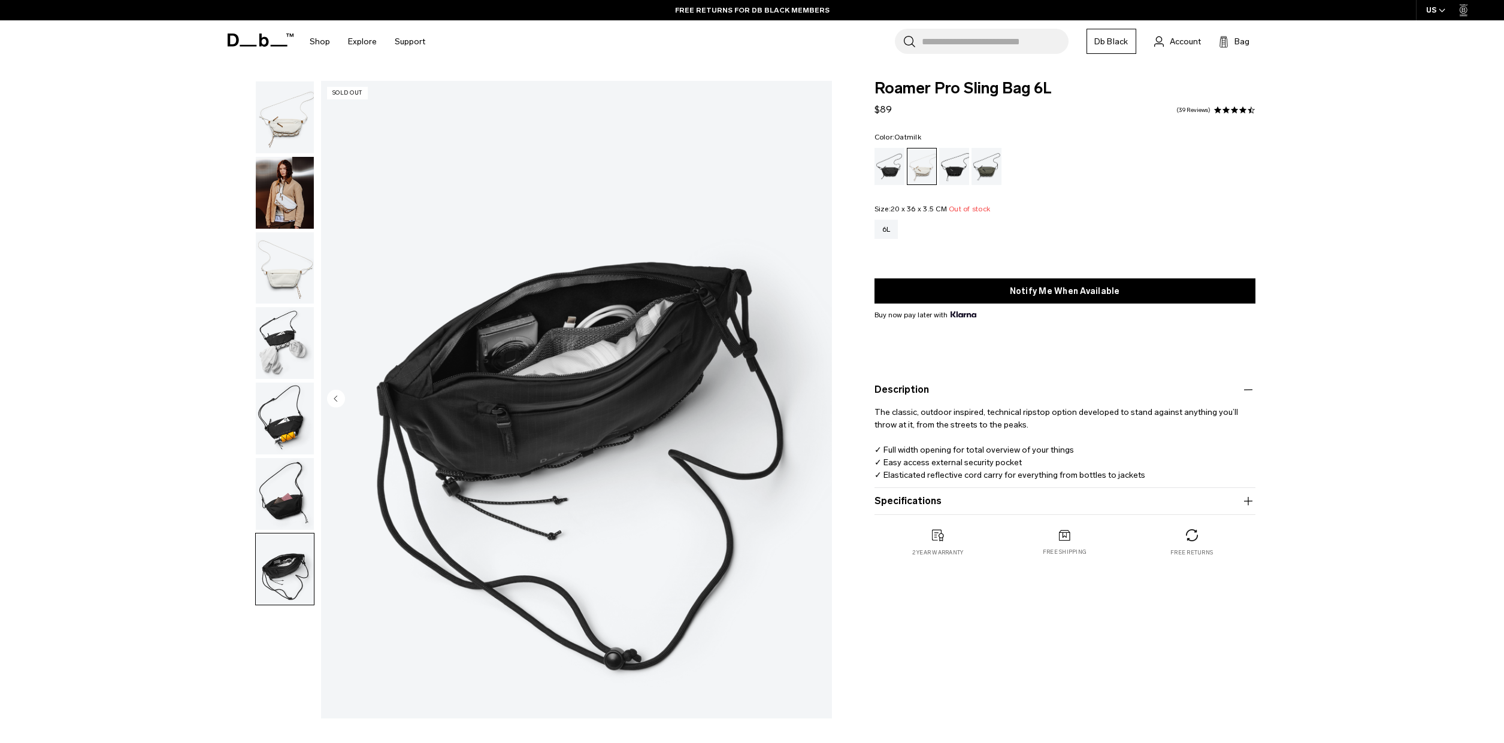
click at [301, 279] on img "button" at bounding box center [285, 268] width 58 height 72
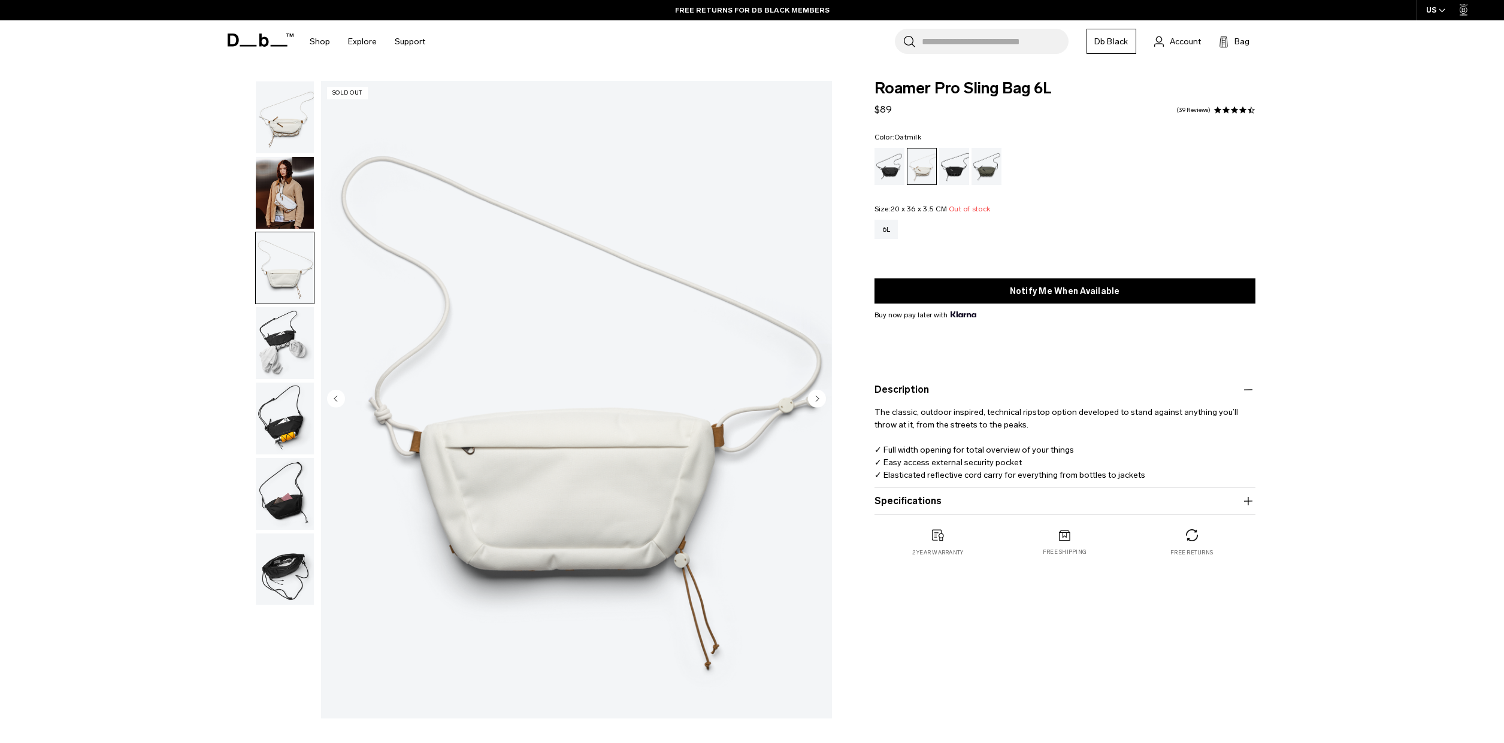
click at [630, 539] on img "3 / 7" at bounding box center [576, 400] width 511 height 638
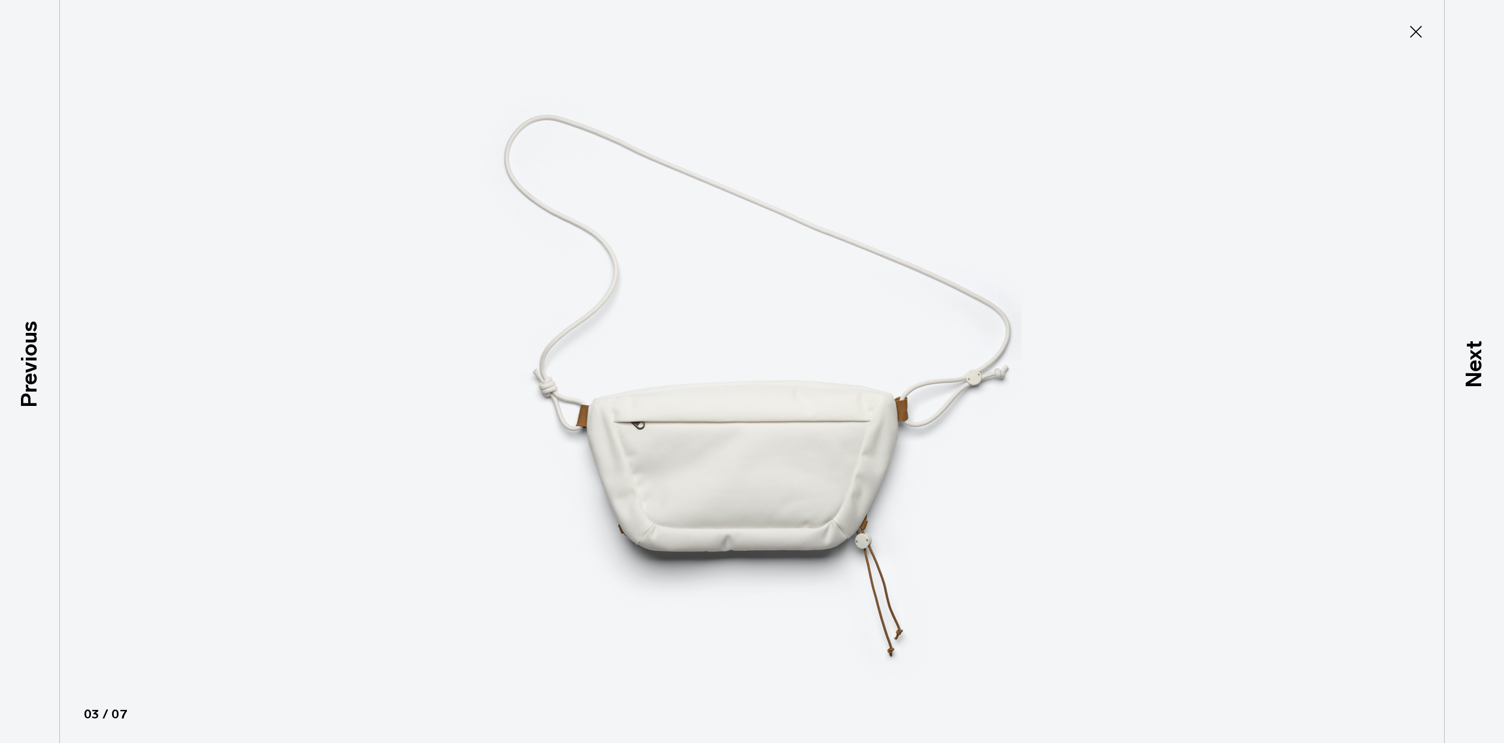
click at [1418, 34] on icon at bounding box center [1416, 32] width 12 height 12
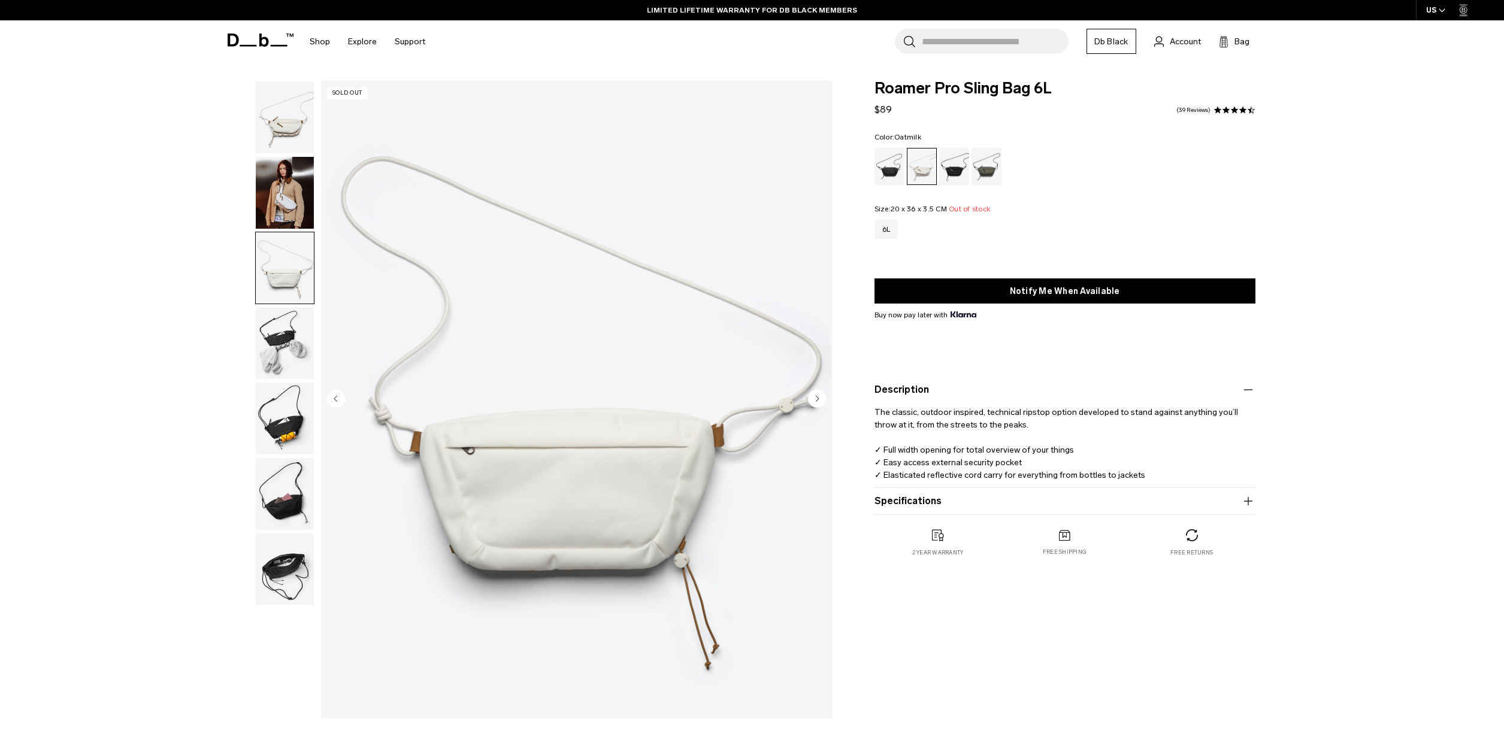
click at [287, 125] on img "button" at bounding box center [285, 117] width 58 height 72
